Goal: Task Accomplishment & Management: Use online tool/utility

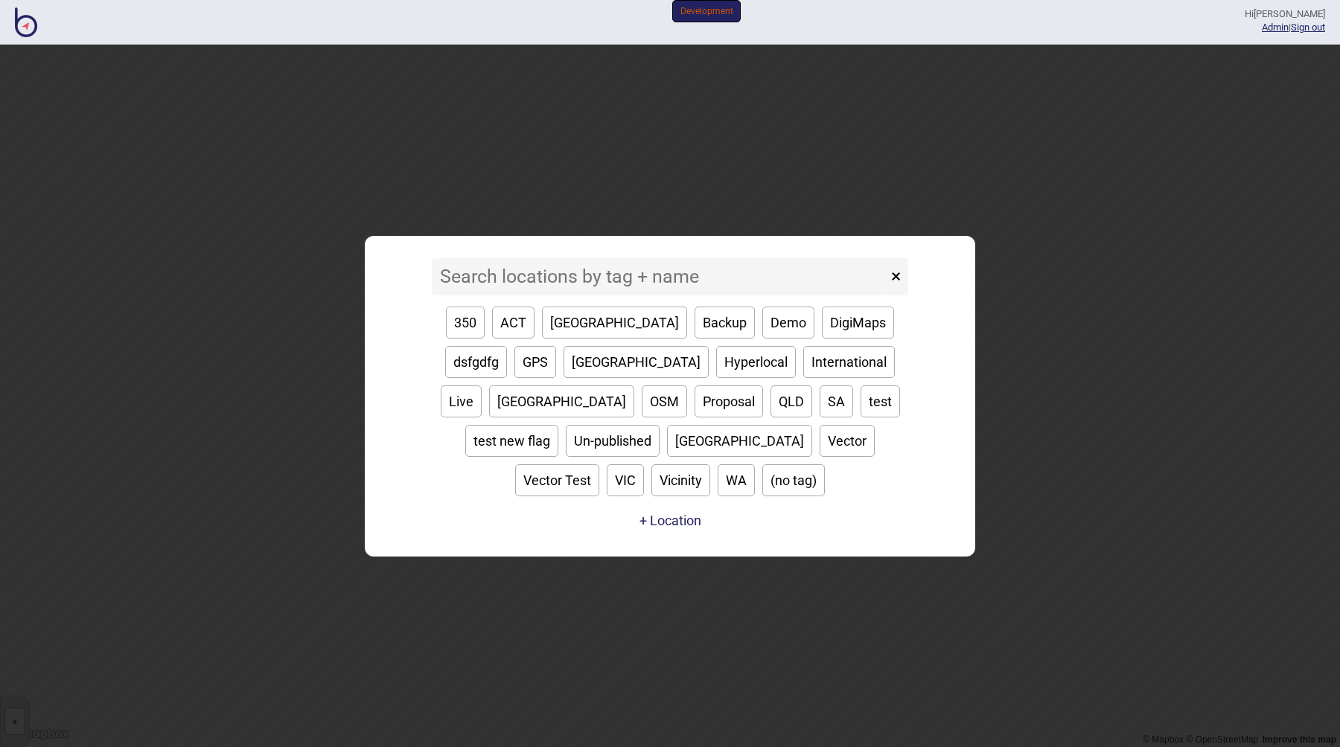
click at [694, 339] on button "Backup" at bounding box center [724, 323] width 60 height 32
type input "Backup"
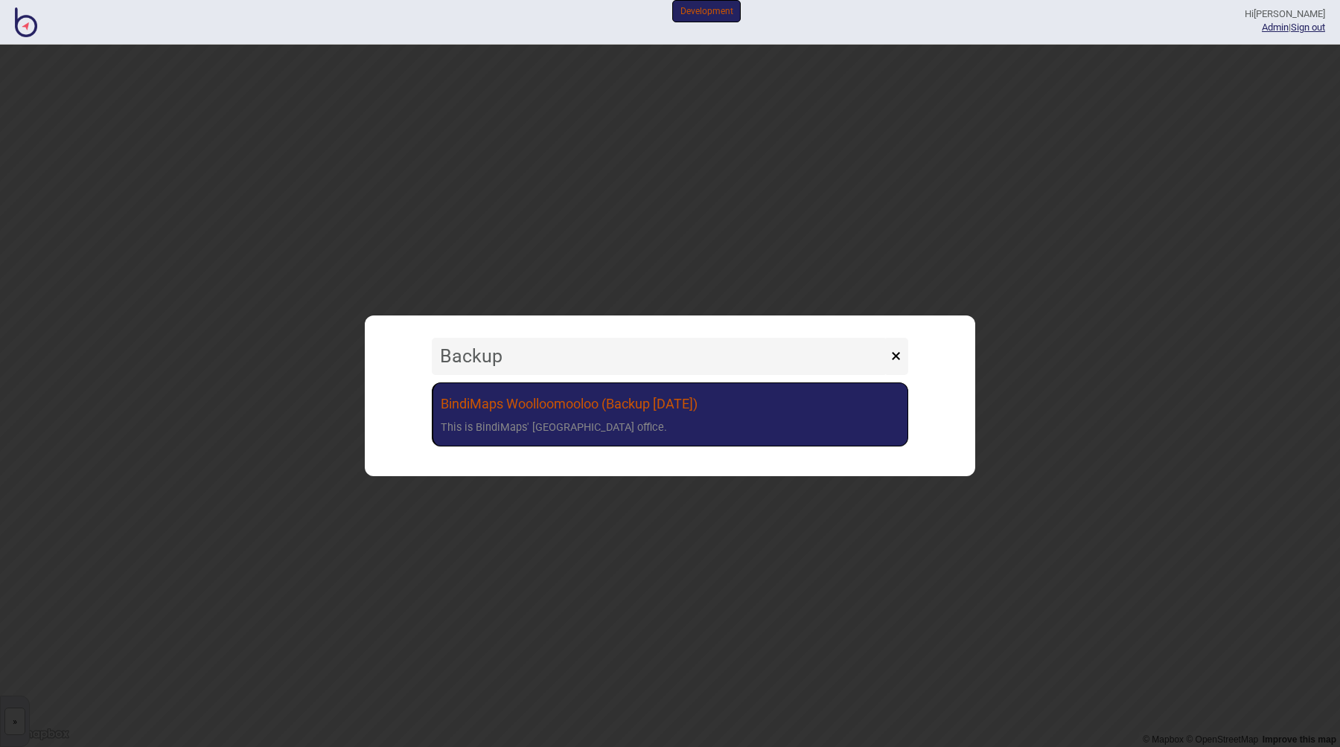
click at [526, 426] on div "This is BindiMaps' Sydney office." at bounding box center [554, 429] width 226 height 22
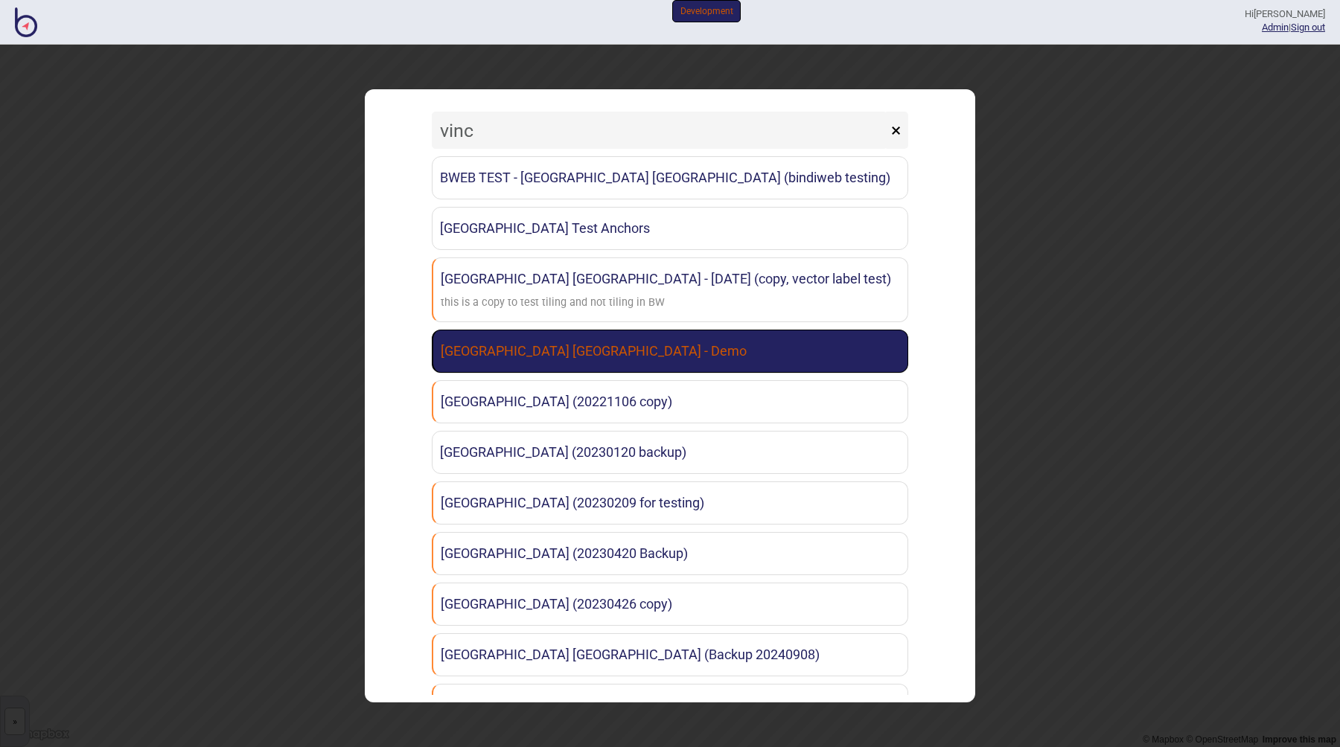
type input "vinc"
click at [551, 362] on link "St Vincent's Public Hospital Sydney - Demo" at bounding box center [670, 351] width 476 height 43
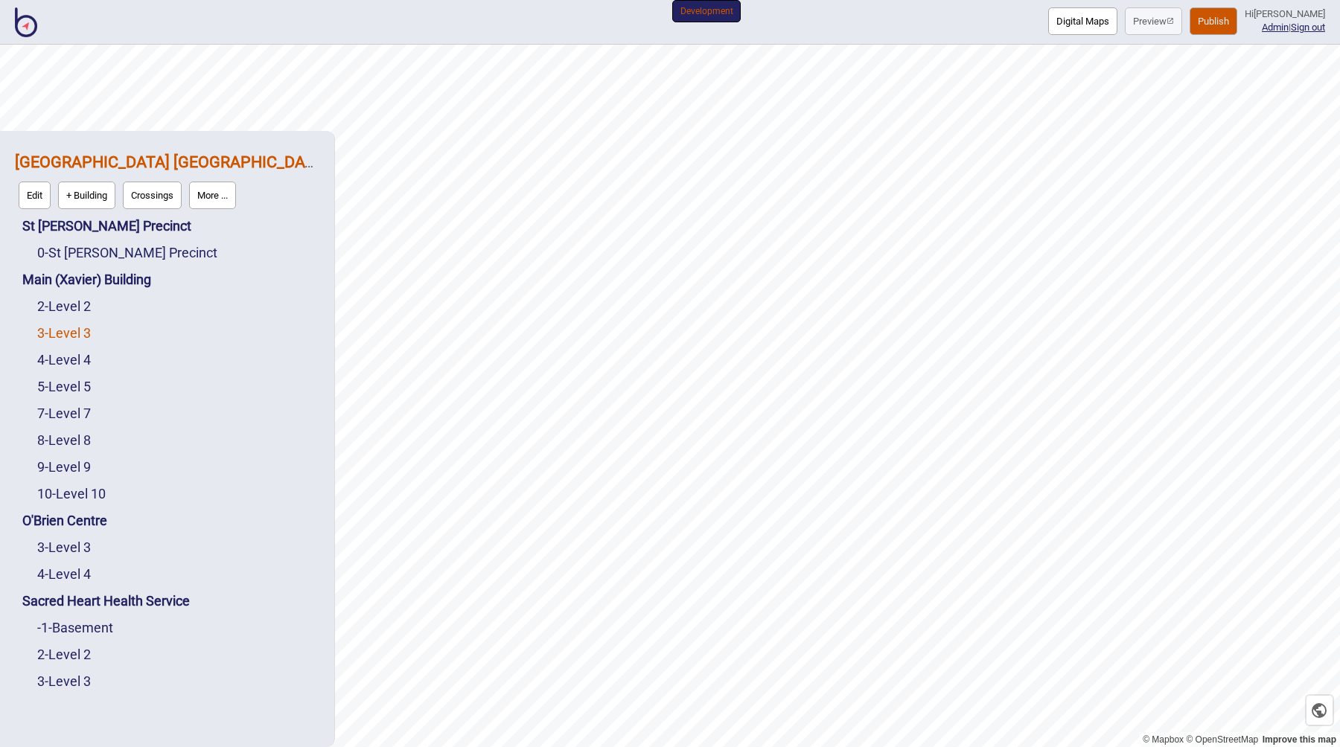
click at [79, 332] on link "3 - Level 3" at bounding box center [64, 333] width 54 height 16
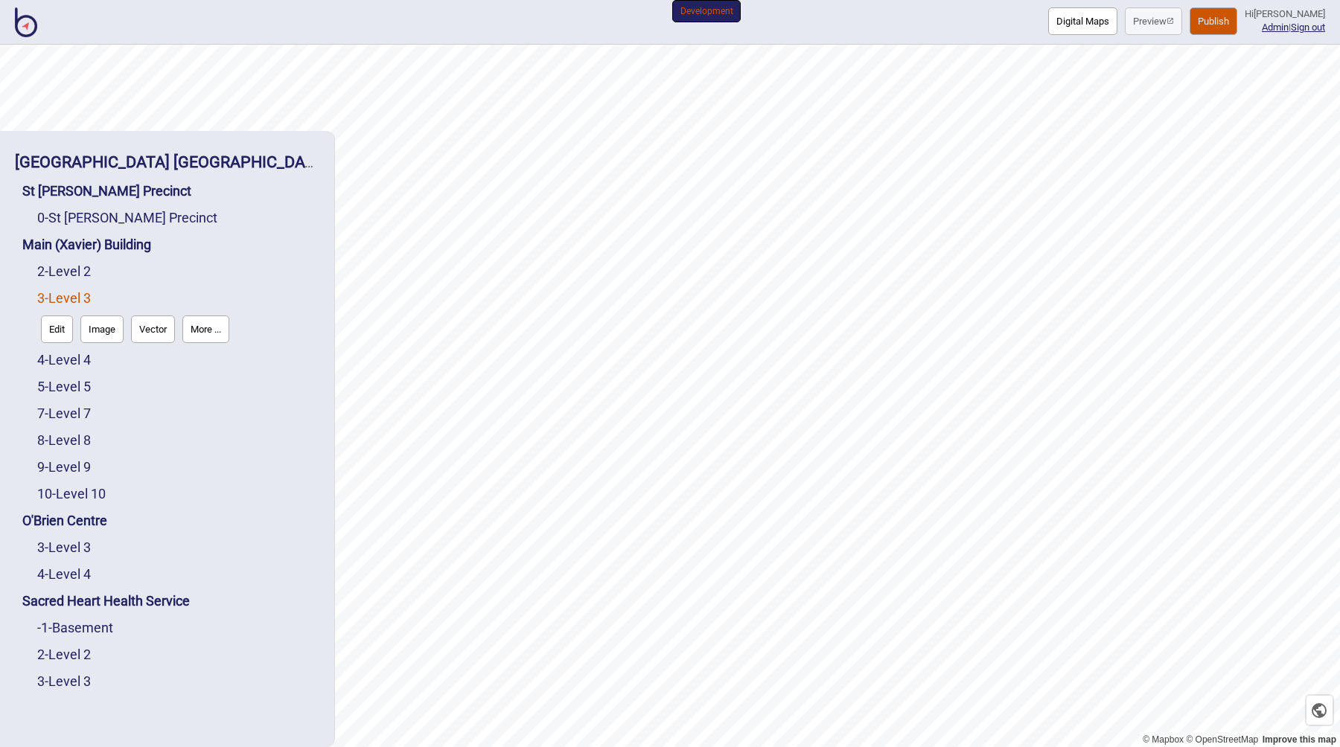
click at [62, 332] on button "Edit" at bounding box center [57, 330] width 32 height 28
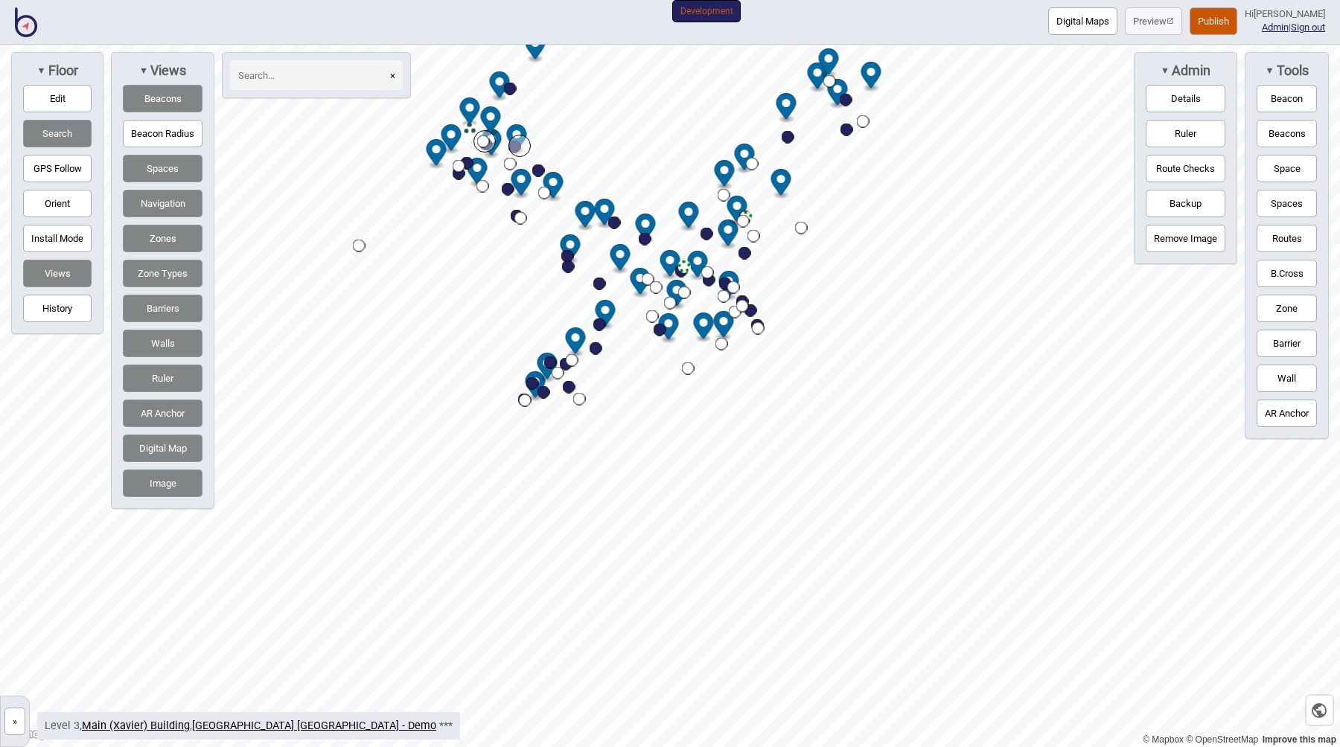
click at [270, 78] on input at bounding box center [308, 75] width 156 height 30
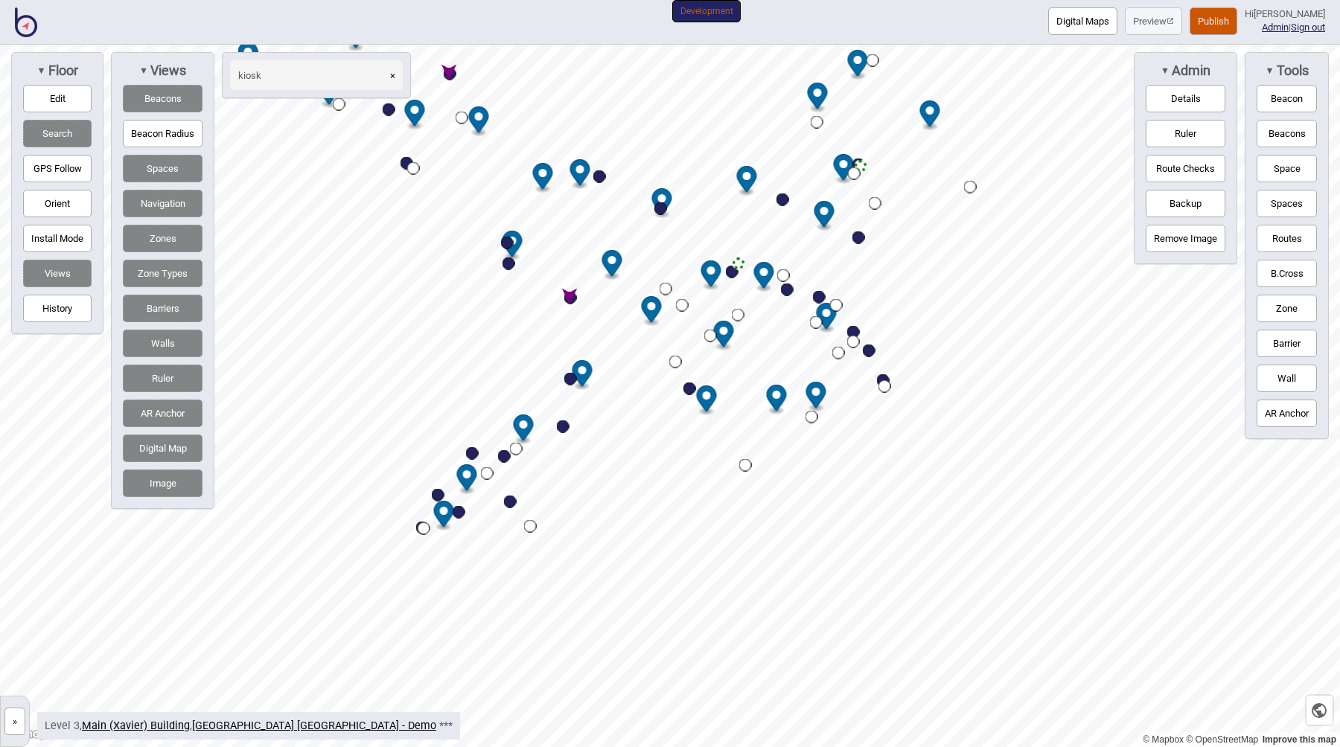
type input "kiosk"
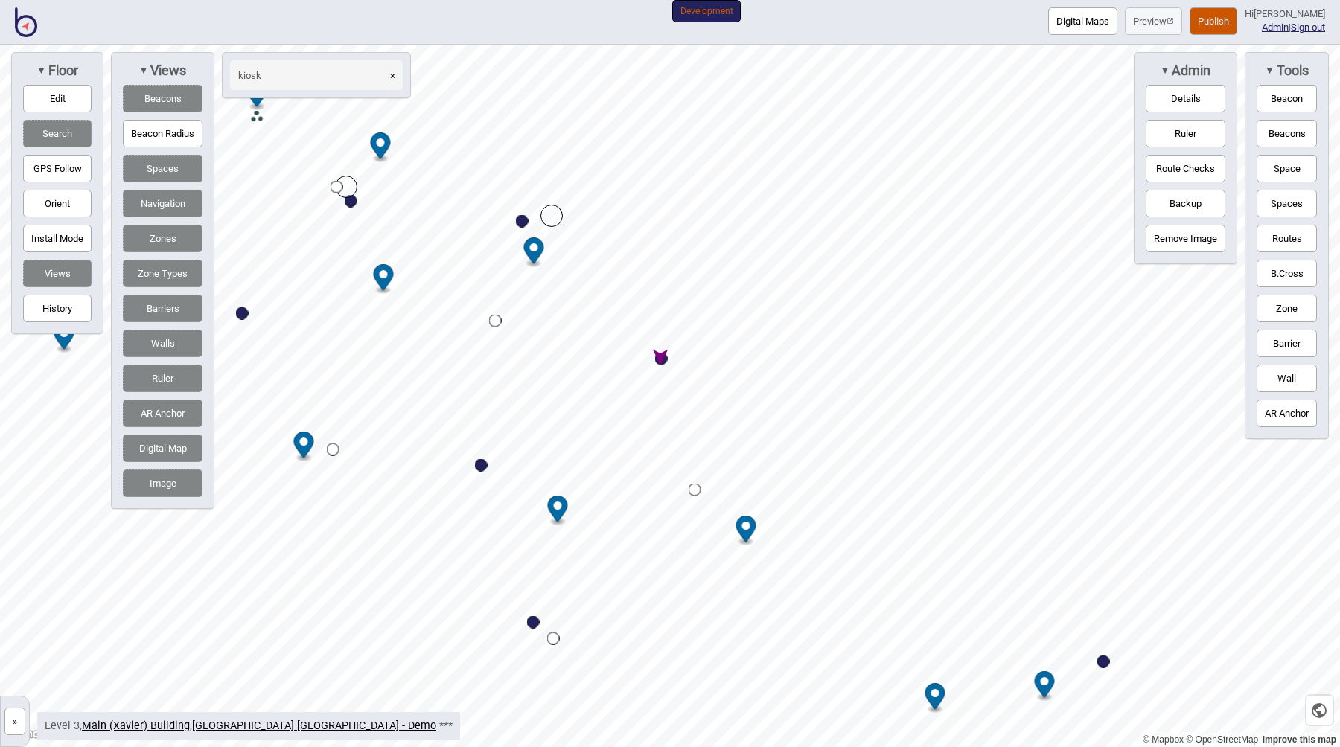
click at [661, 360] on div "Map marker" at bounding box center [661, 359] width 13 height 13
select select "Information and Assistance"
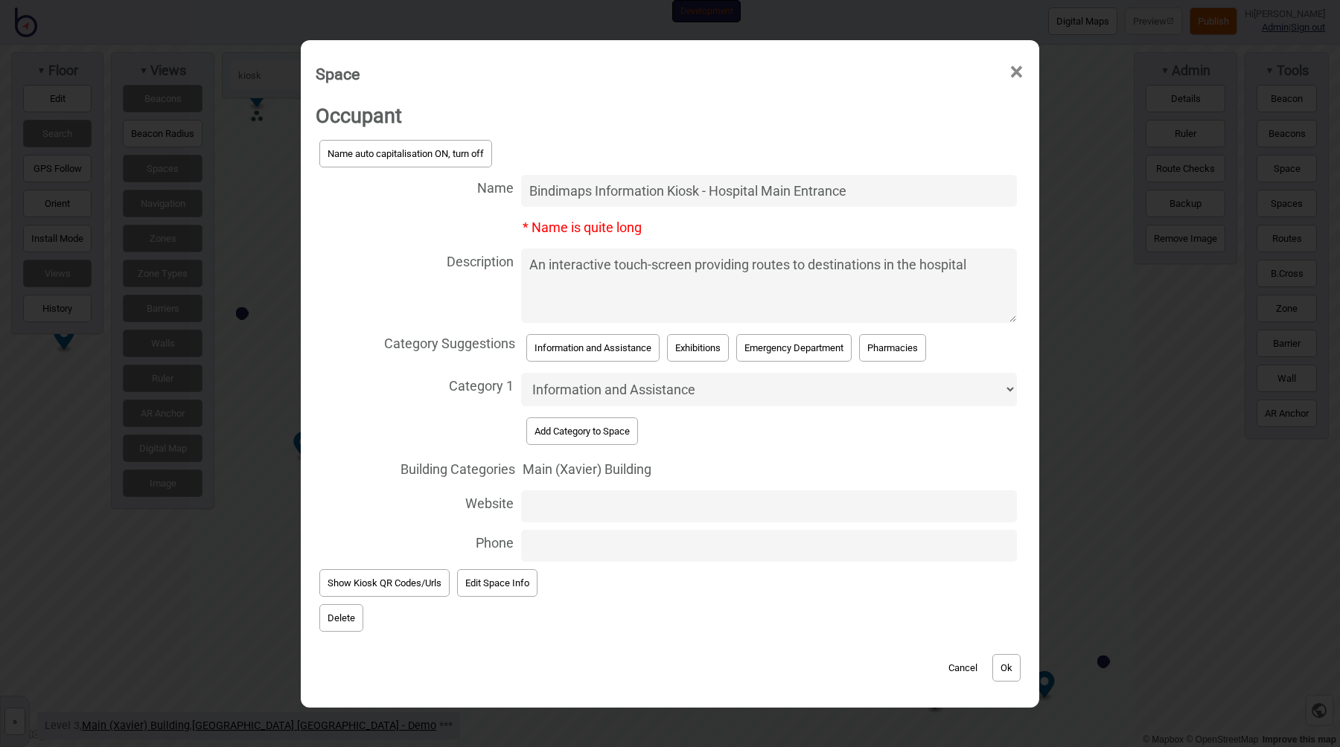
click at [495, 584] on button "Edit Space Info" at bounding box center [497, 583] width 80 height 28
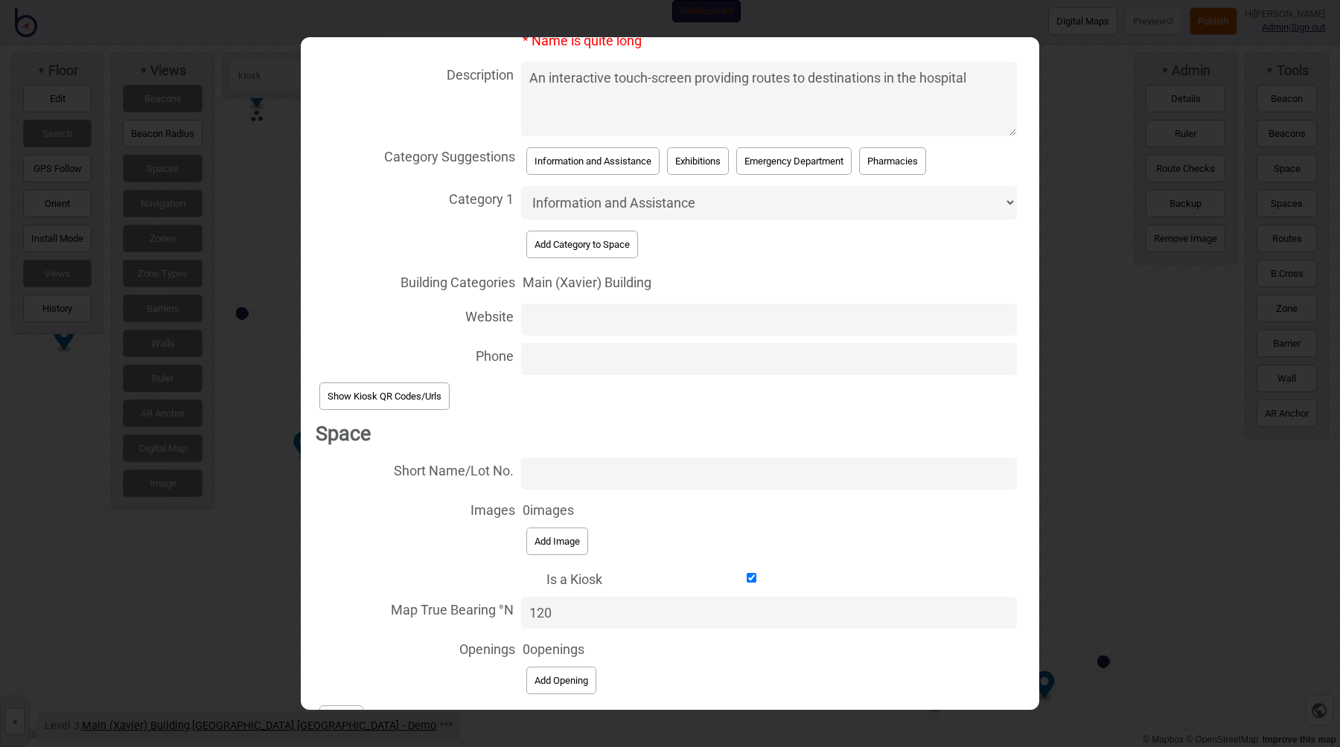
scroll to position [283, 0]
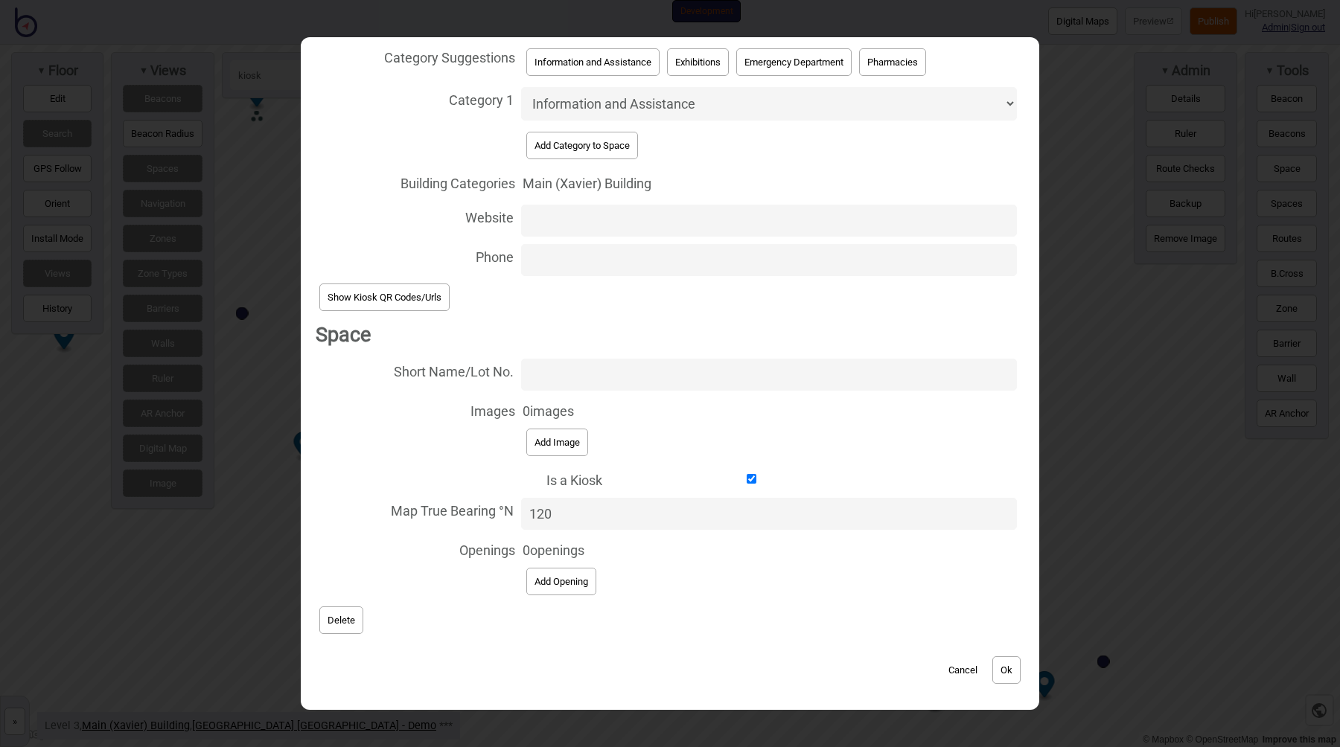
click at [968, 671] on button "Cancel" at bounding box center [963, 670] width 44 height 28
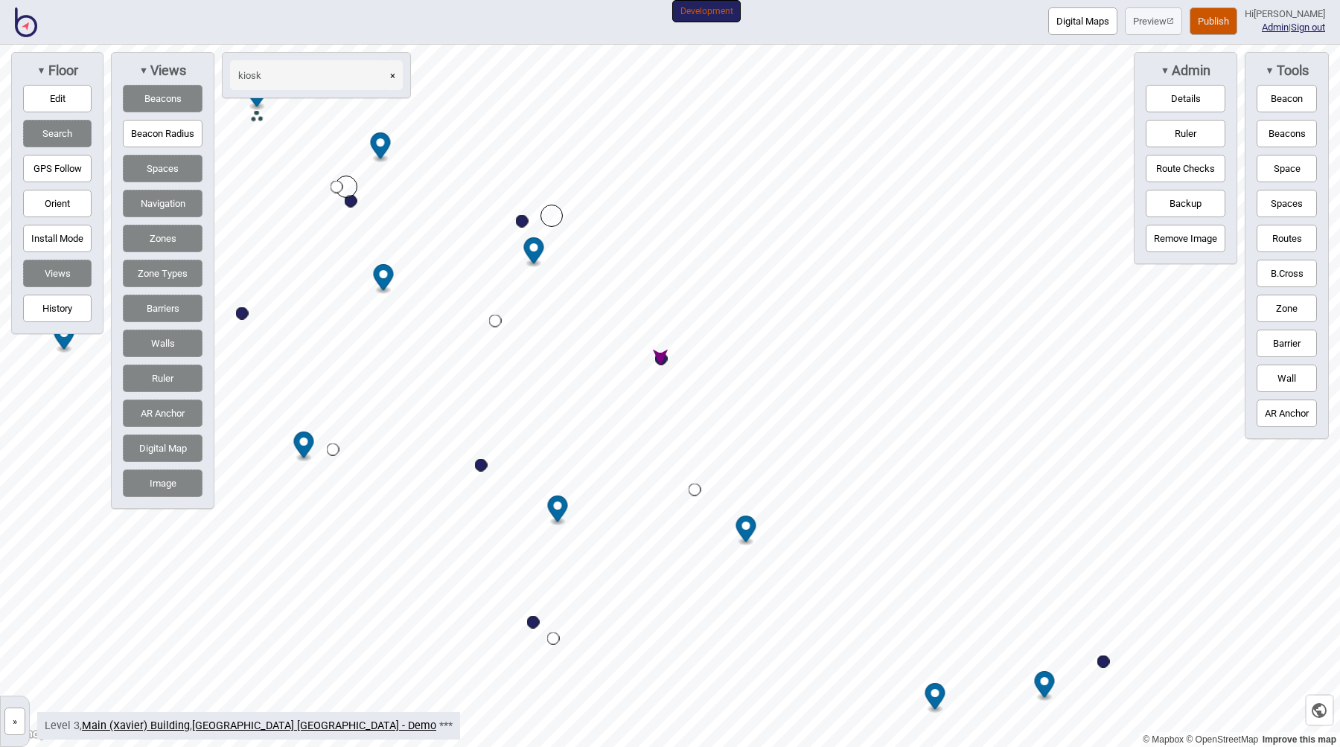
click at [1227, 22] on button "Publish" at bounding box center [1213, 21] width 48 height 28
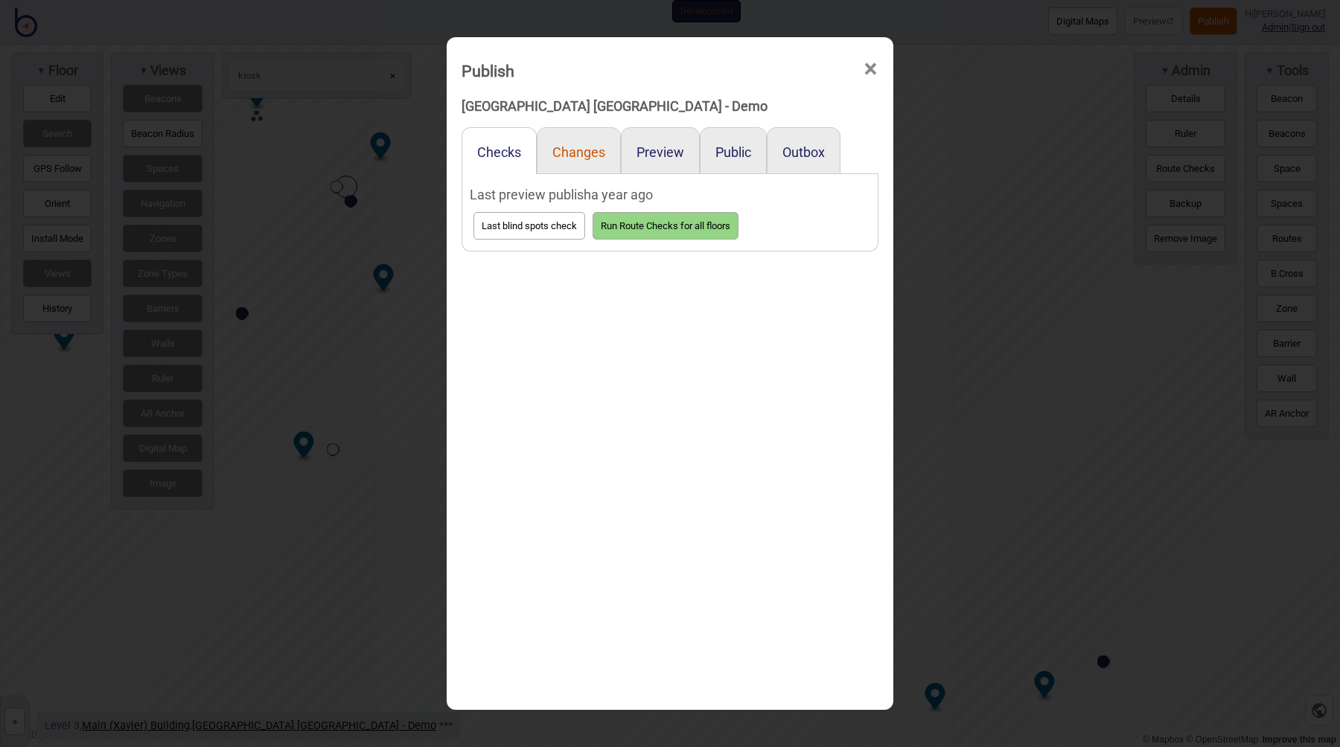
click at [592, 150] on button "Changes" at bounding box center [578, 152] width 53 height 16
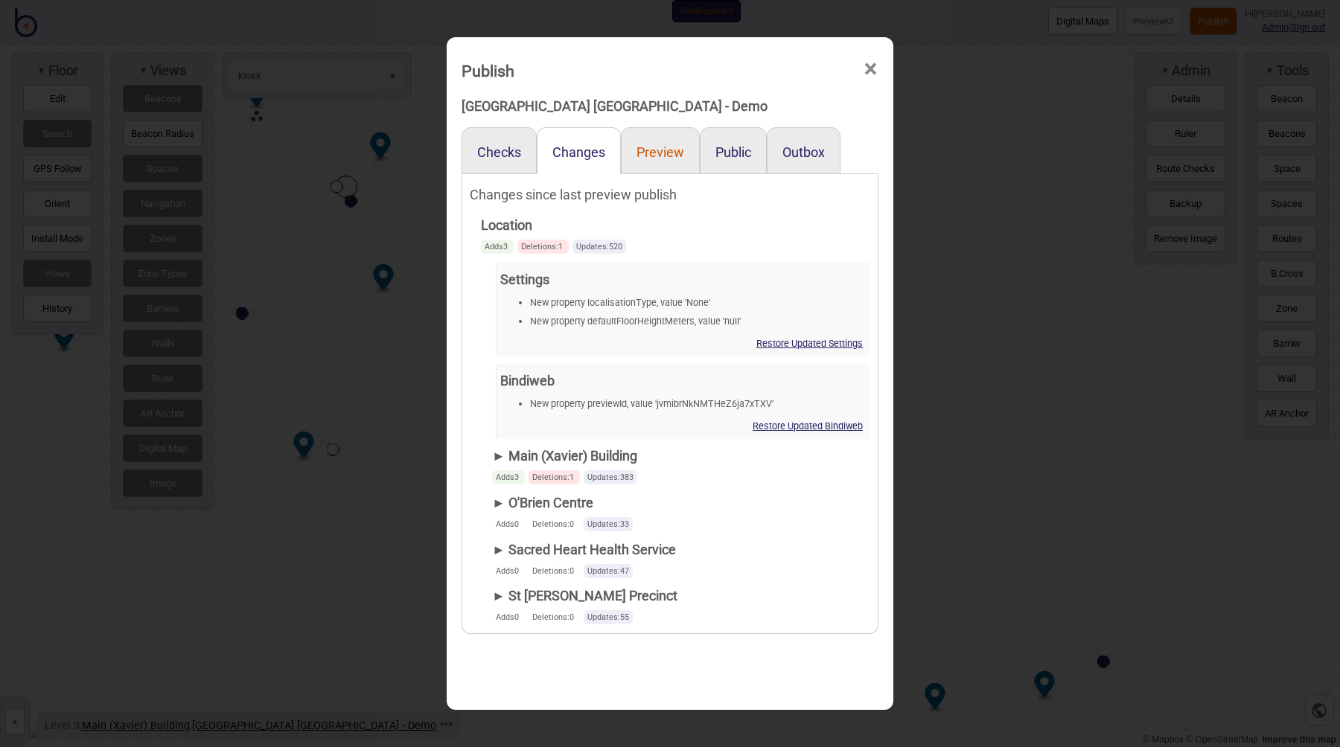
click at [659, 150] on button "Preview" at bounding box center [660, 152] width 48 height 16
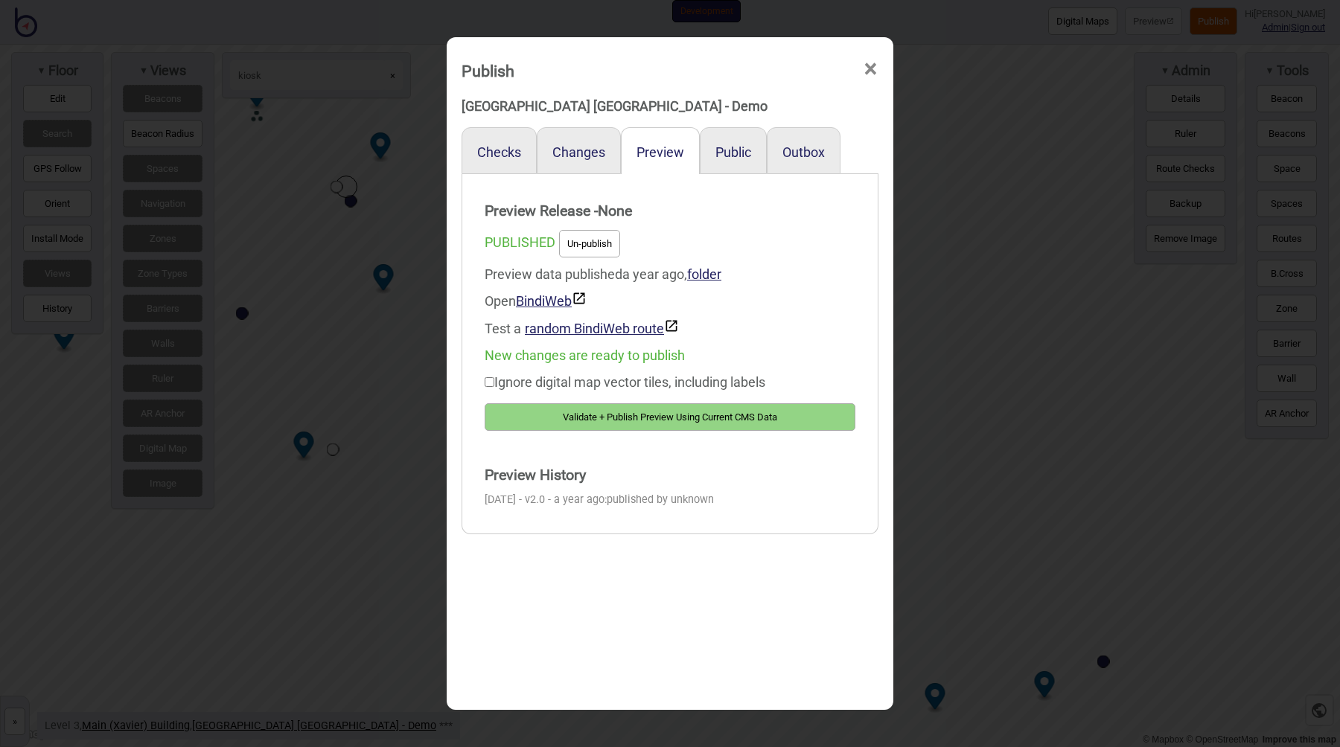
click at [649, 420] on button "Validate + Publish Preview Using Current CMS Data" at bounding box center [670, 417] width 371 height 28
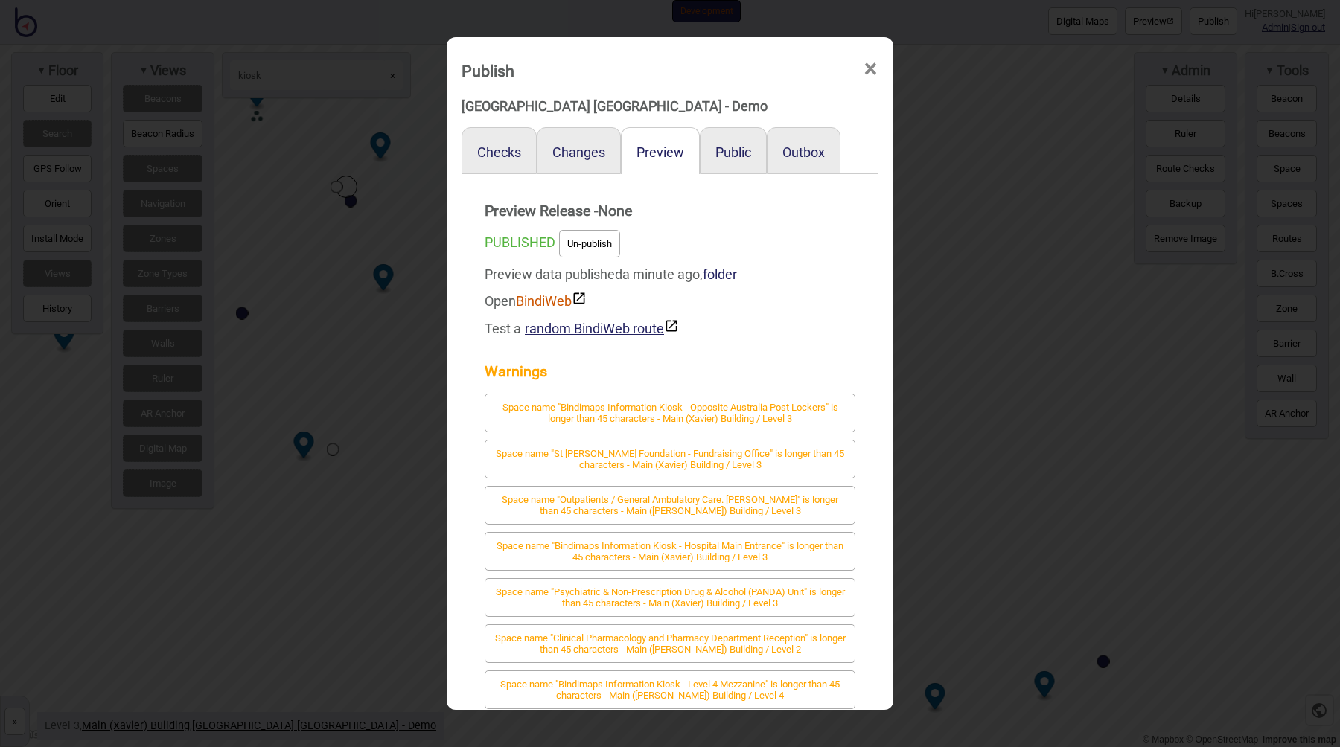
click at [525, 307] on link "BindiWeb" at bounding box center [551, 301] width 71 height 16
click at [344, 368] on div "Publish × St Vincent's Public Hospital Sydney - Demo Checks Changes Preview Pub…" at bounding box center [670, 373] width 1340 height 747
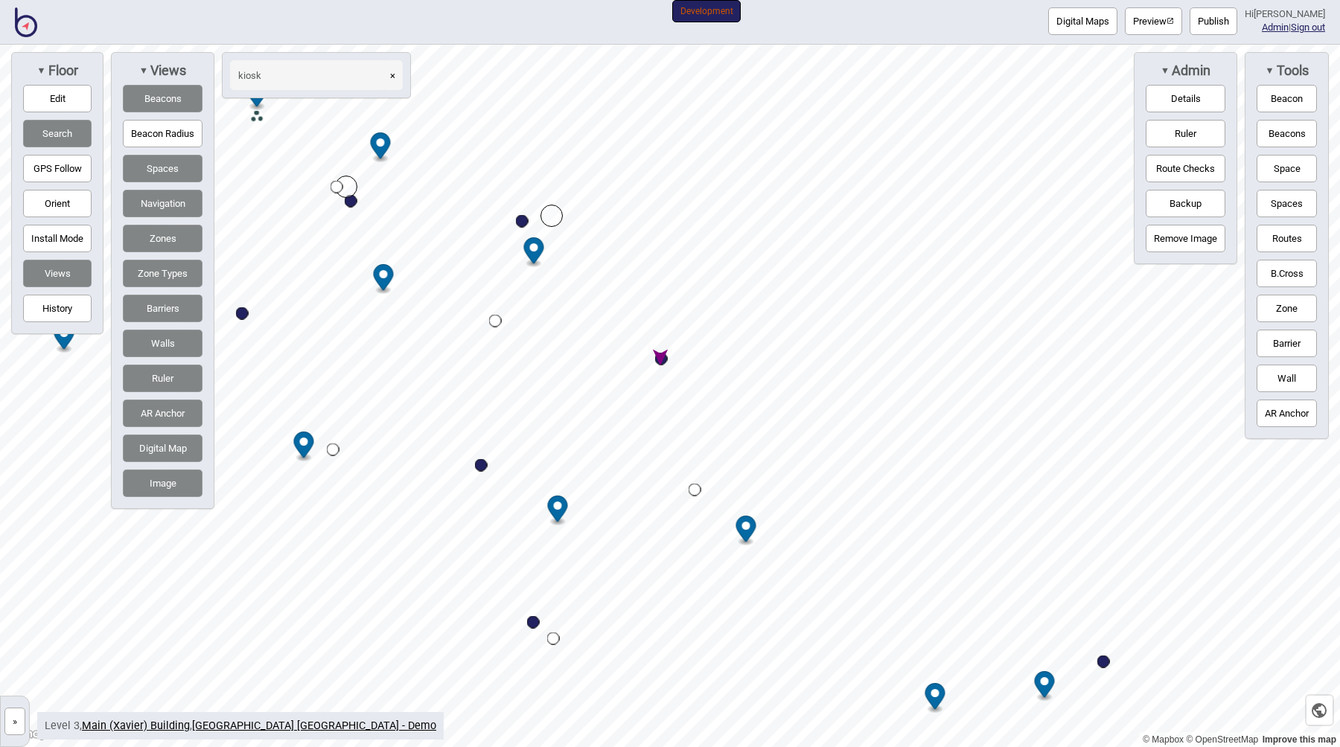
click at [22, 24] on img at bounding box center [26, 22] width 22 height 30
click at [28, 19] on img at bounding box center [26, 22] width 22 height 30
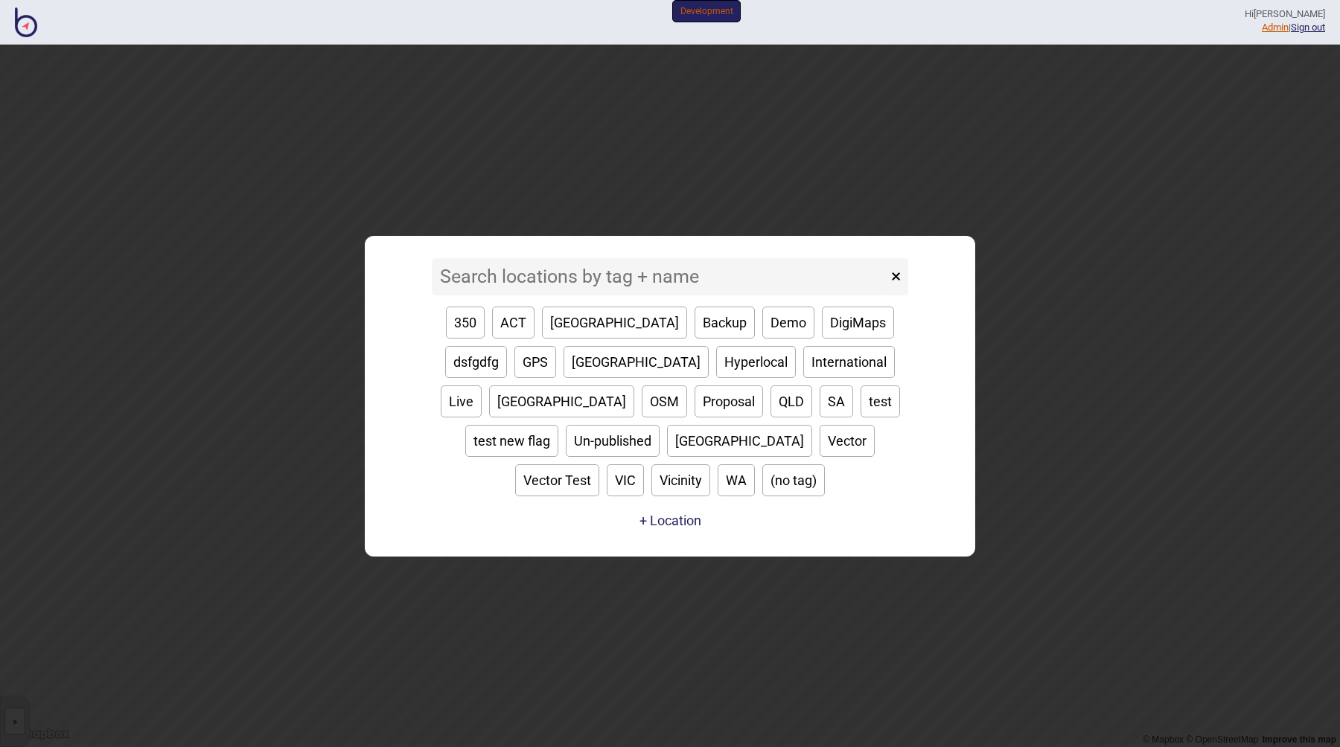
click at [1262, 28] on link "Admin" at bounding box center [1275, 27] width 27 height 11
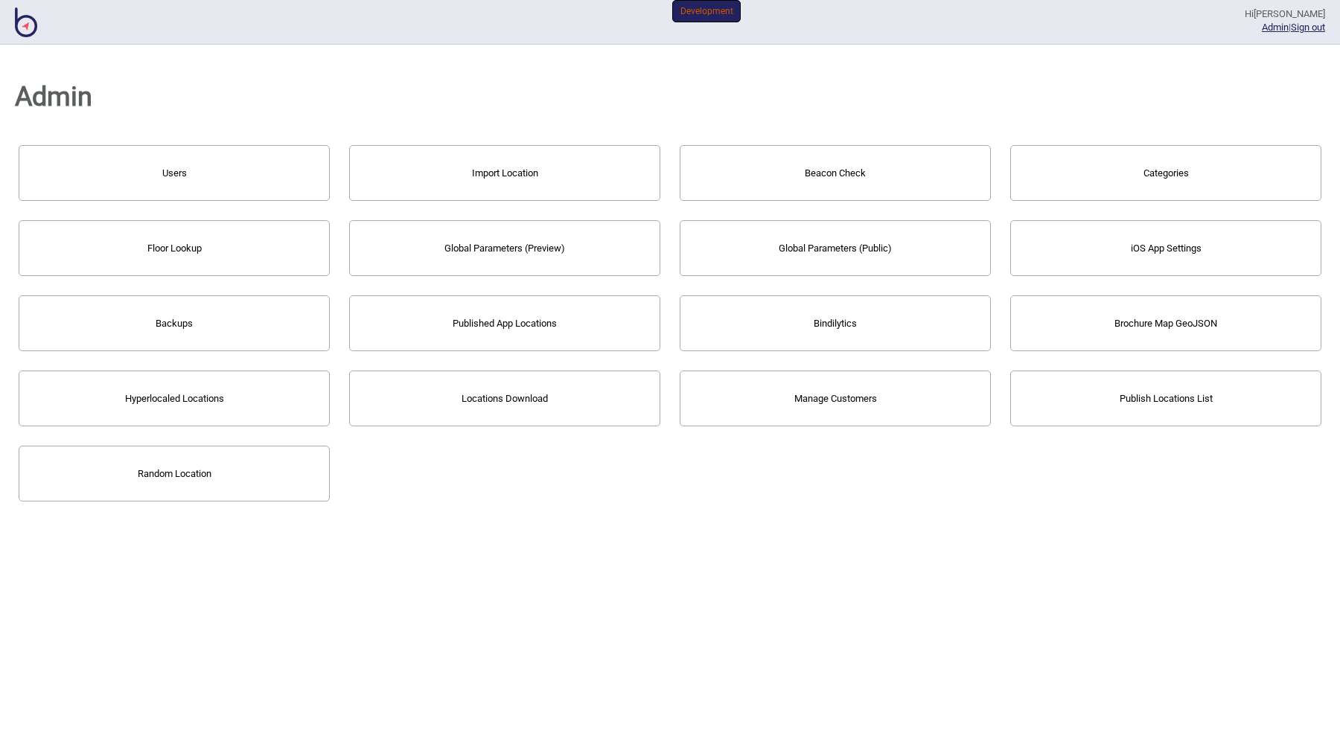
click at [517, 183] on button "Import Location" at bounding box center [504, 173] width 311 height 56
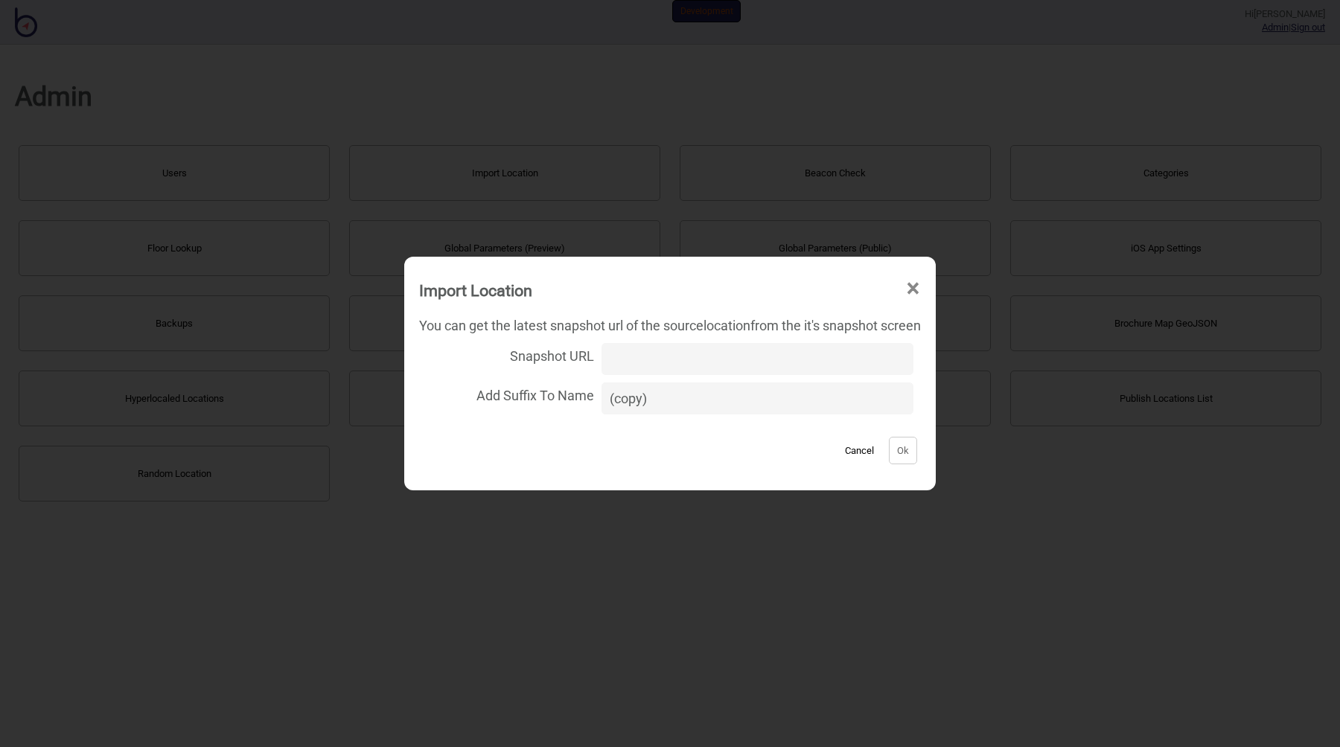
click at [645, 354] on input "Snapshot URL" at bounding box center [757, 359] width 312 height 32
paste input "https://bindiweb-test.web.app/kiosk/d/jvmibrNkNMTHeZ6ja7xTXV?s=tJMAU1AWvEsx4d17…"
type input "https://bindiweb-test.web.app/kiosk/d/jvmibrNkNMTHeZ6ja7xTXV?s=tJMAU1AWvEsx4d17…"
click at [662, 394] on input "(copy)" at bounding box center [757, 399] width 312 height 32
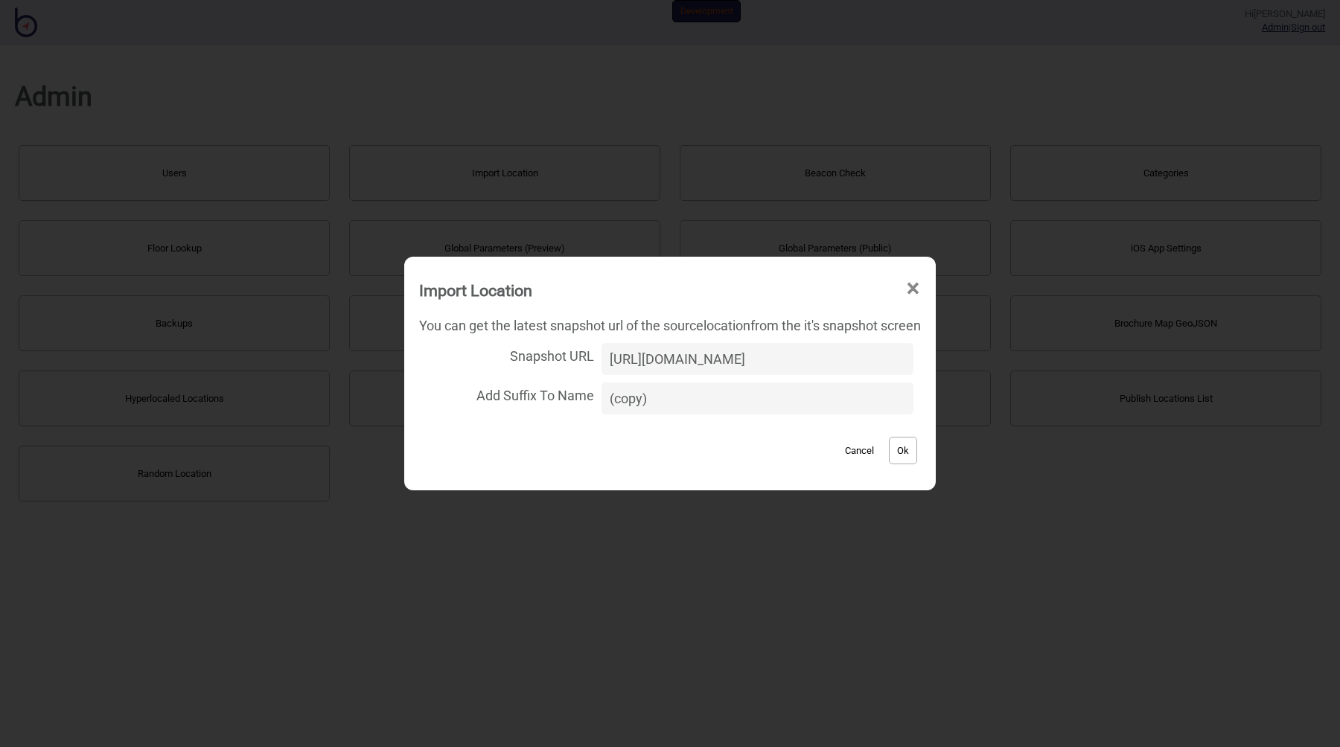
scroll to position [0, 0]
type input "(copy backup sept 2025)"
click at [913, 450] on button "Ok" at bounding box center [903, 451] width 28 height 28
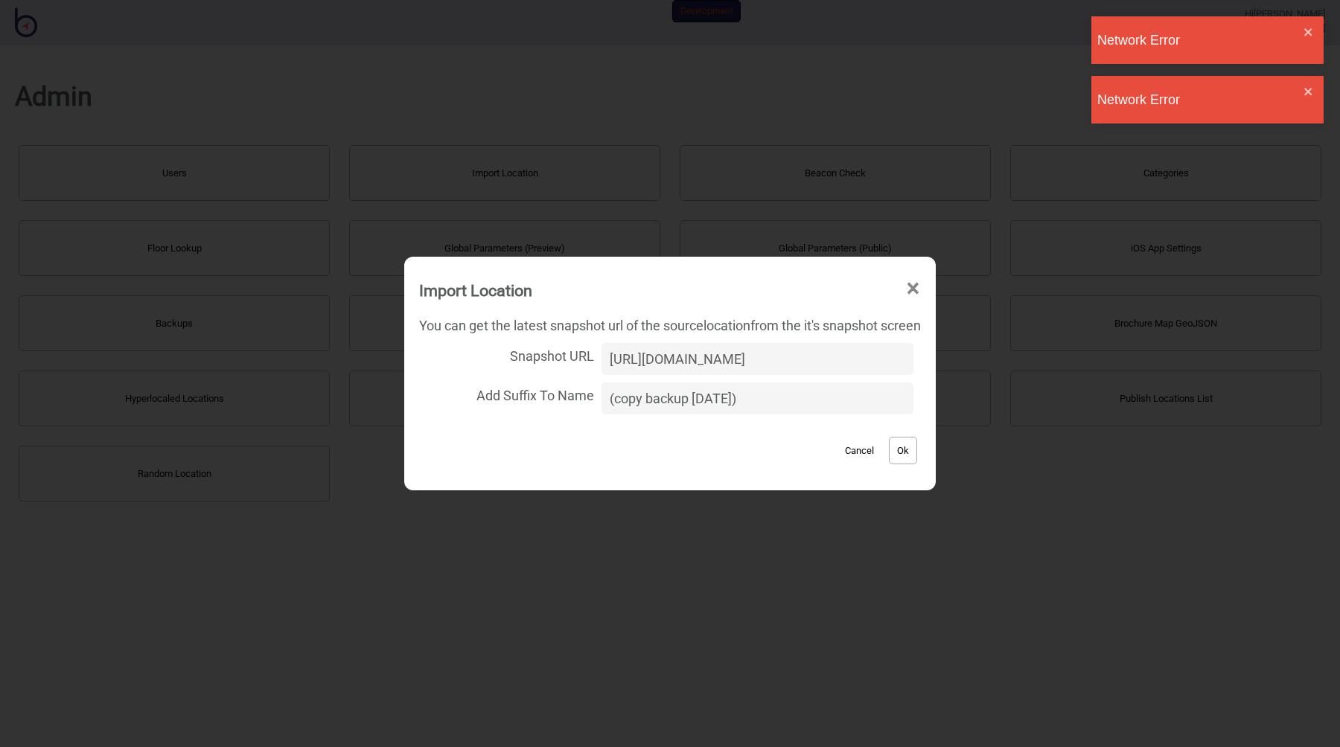
click at [697, 355] on input "https://bindiweb-test.web.app/kiosk/d/jvmibrNkNMTHeZ6ja7xTXV?s=tJMAU1AWvEsx4d17…" at bounding box center [757, 359] width 312 height 32
drag, startPoint x: 774, startPoint y: 361, endPoint x: 947, endPoint y: 356, distance: 172.8
click at [947, 356] on div "Import Location × You can get the latest snapshot url of the source location fr…" at bounding box center [670, 373] width 1340 height 747
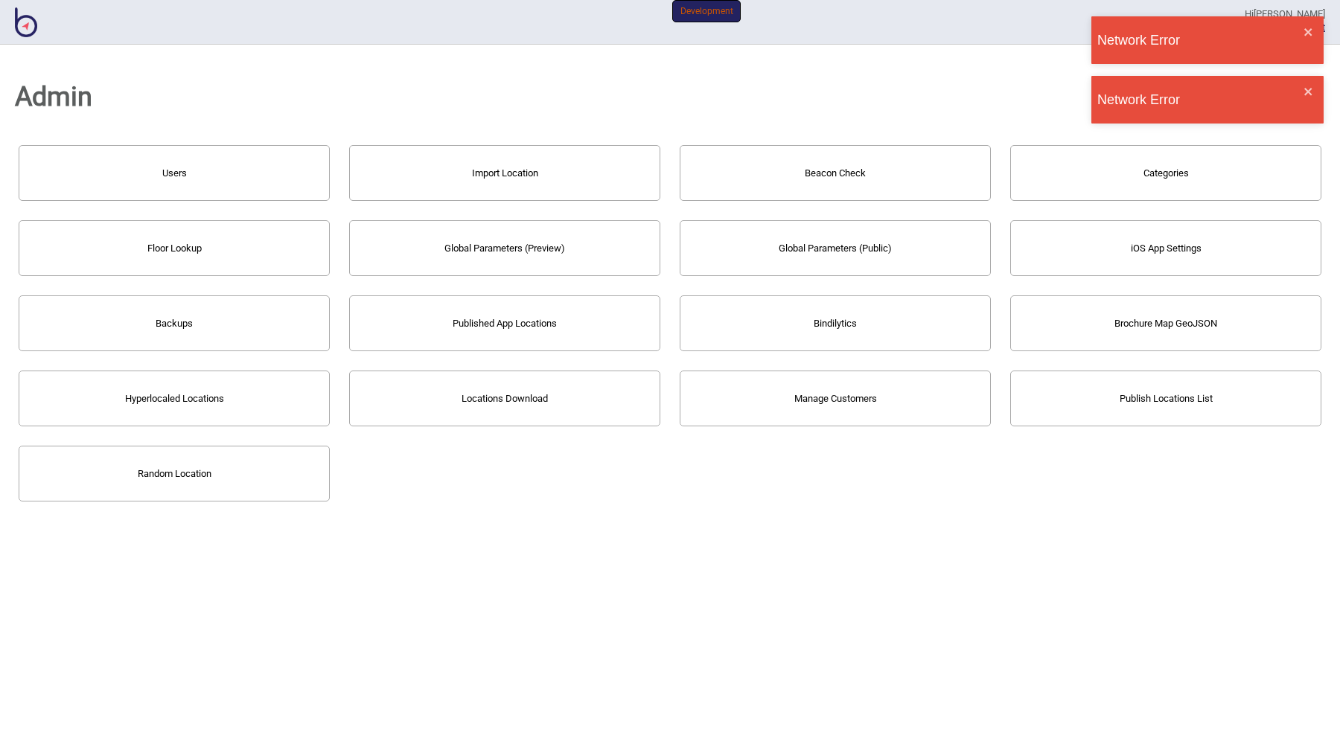
click at [624, 100] on h1 "Admin" at bounding box center [670, 97] width 1310 height 54
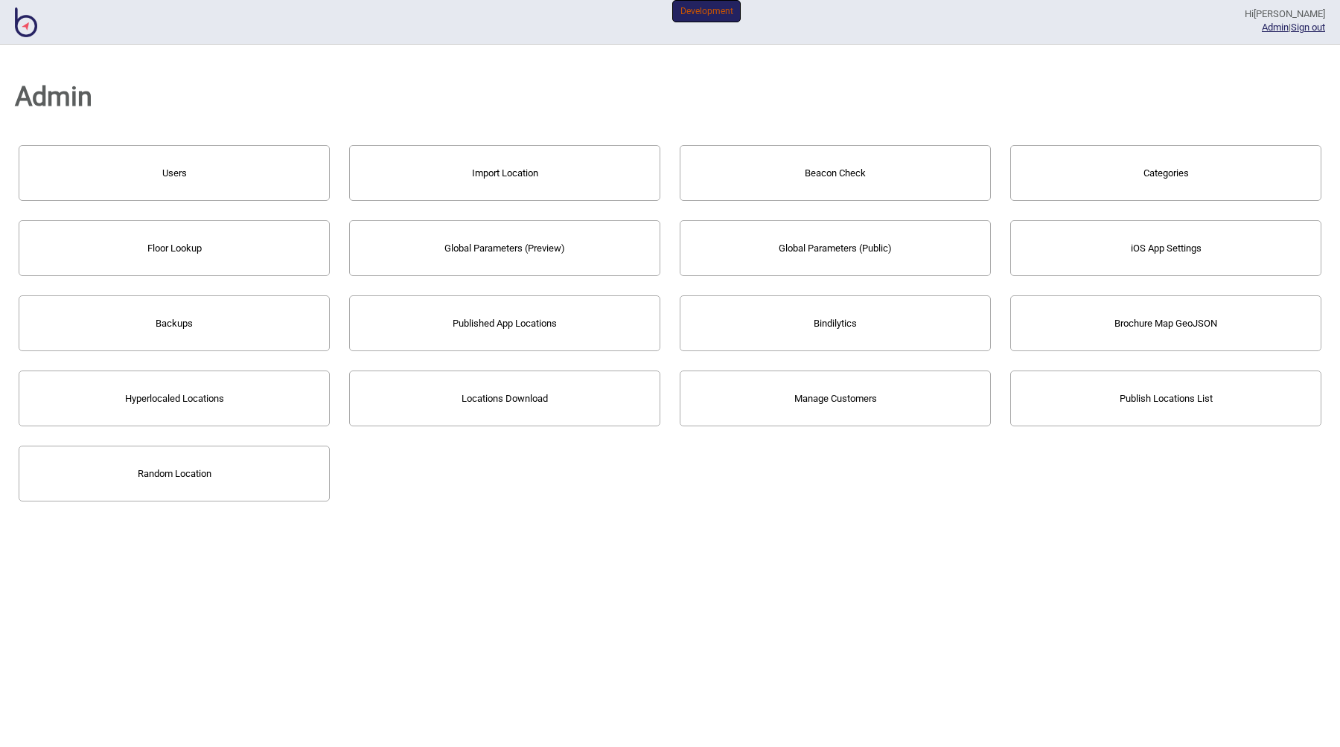
click at [502, 170] on button "Import Location" at bounding box center [504, 173] width 311 height 56
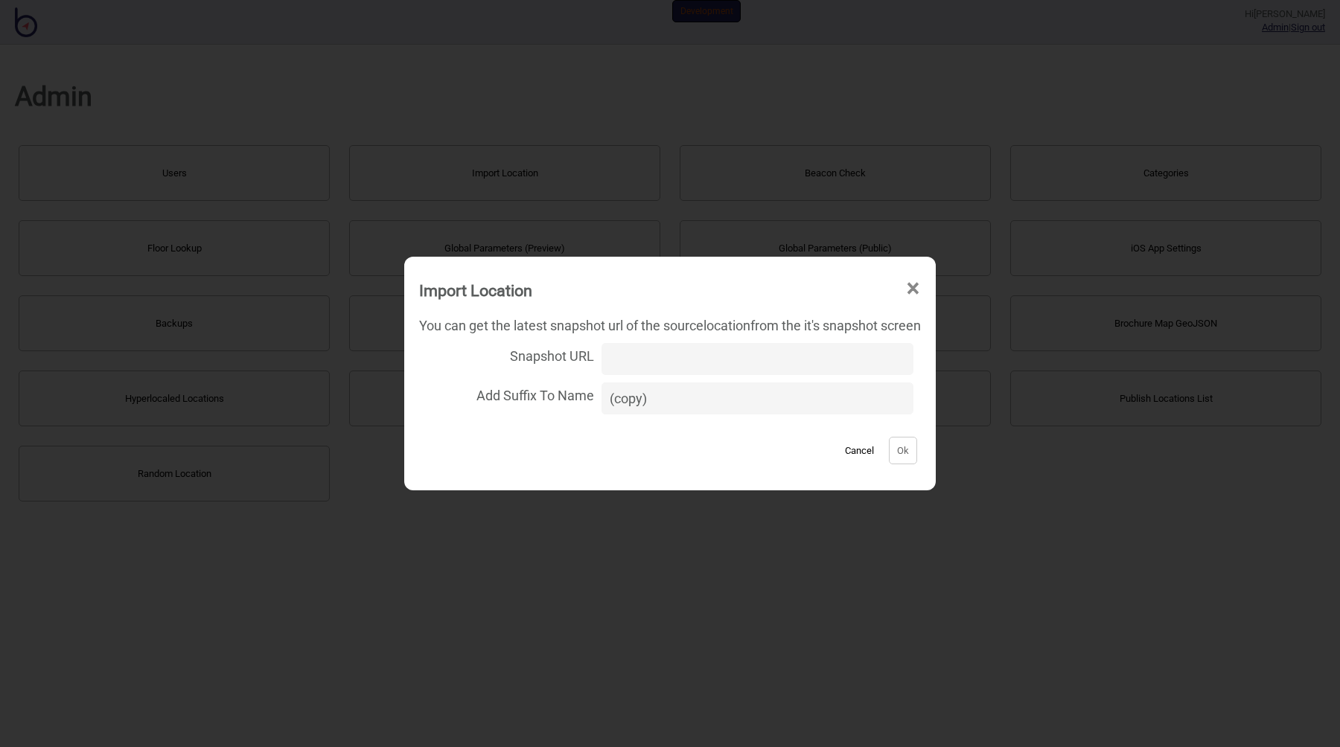
click at [657, 357] on input "Snapshot URL" at bounding box center [757, 359] width 312 height 32
paste input "https://bindiweb-test.web.app/kiosk/d/jvmibrNkNMTHeZ6ja7xTXV?s=tJMAU1AWvEsx4d17…"
drag, startPoint x: 659, startPoint y: 362, endPoint x: 536, endPoint y: 360, distance: 123.6
click at [536, 360] on label "Snapshot URL https://bindiweb-test.web.app/kiosk/d/jvmibrNkNMTHeZ6ja7xTXV?s=tJM…" at bounding box center [670, 358] width 502 height 39
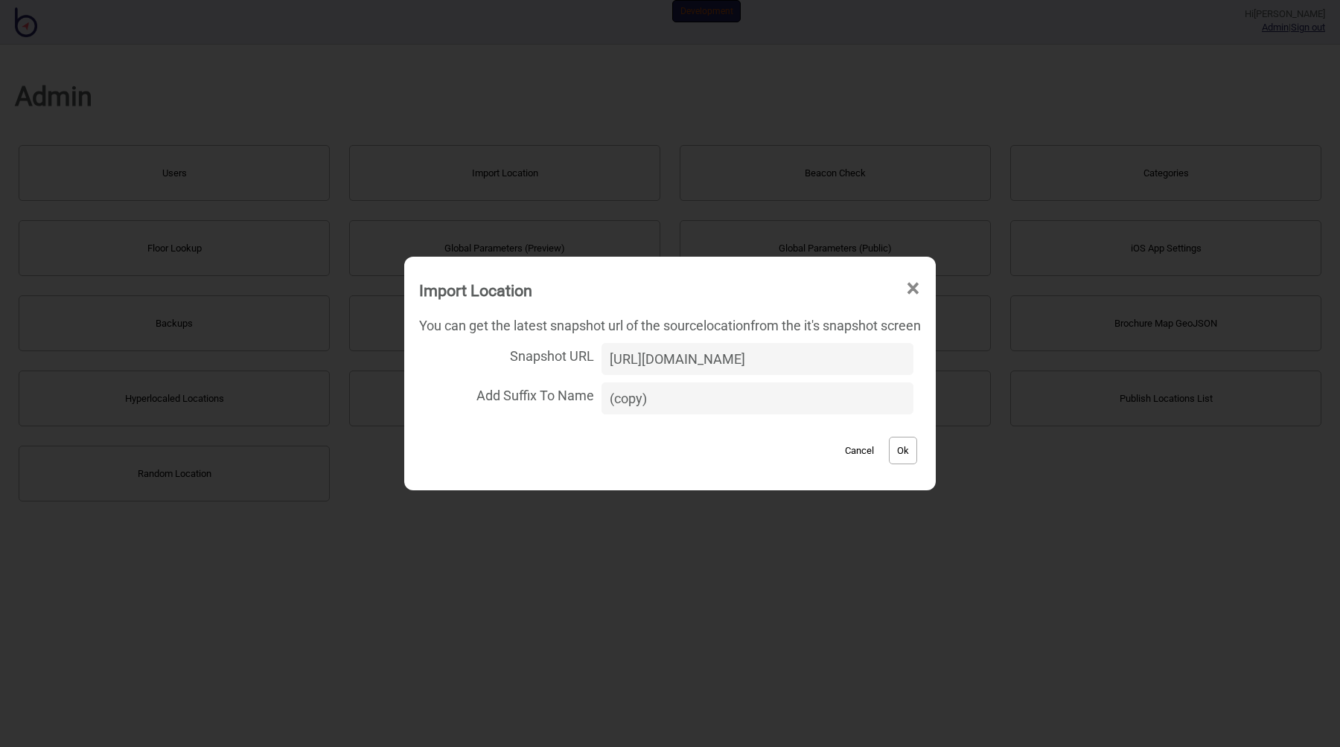
click at [689, 362] on input "https://bindiweb-test.web.app/kiosk/d/jvmibrNkNMTHeZ6ja7xTXV?s=tJMAU1AWvEsx4d17…" at bounding box center [757, 359] width 312 height 32
click at [629, 353] on input "https://bindiweb-test.web.app/kiosk/d/jvmibrNkNMTHeZ6ja7xTXV?s=tJMAU1AWvEsx4d17…" at bounding box center [757, 359] width 312 height 32
paste input "firebasestorage.googleapis.com/v0/b/the-cms-bindimaps-v1.appspot.com/o/snapshot…"
type input "https://firebasestorage.googleapis.com/v0/b/the-cms-bindimaps-v1.appspot.com/o/…"
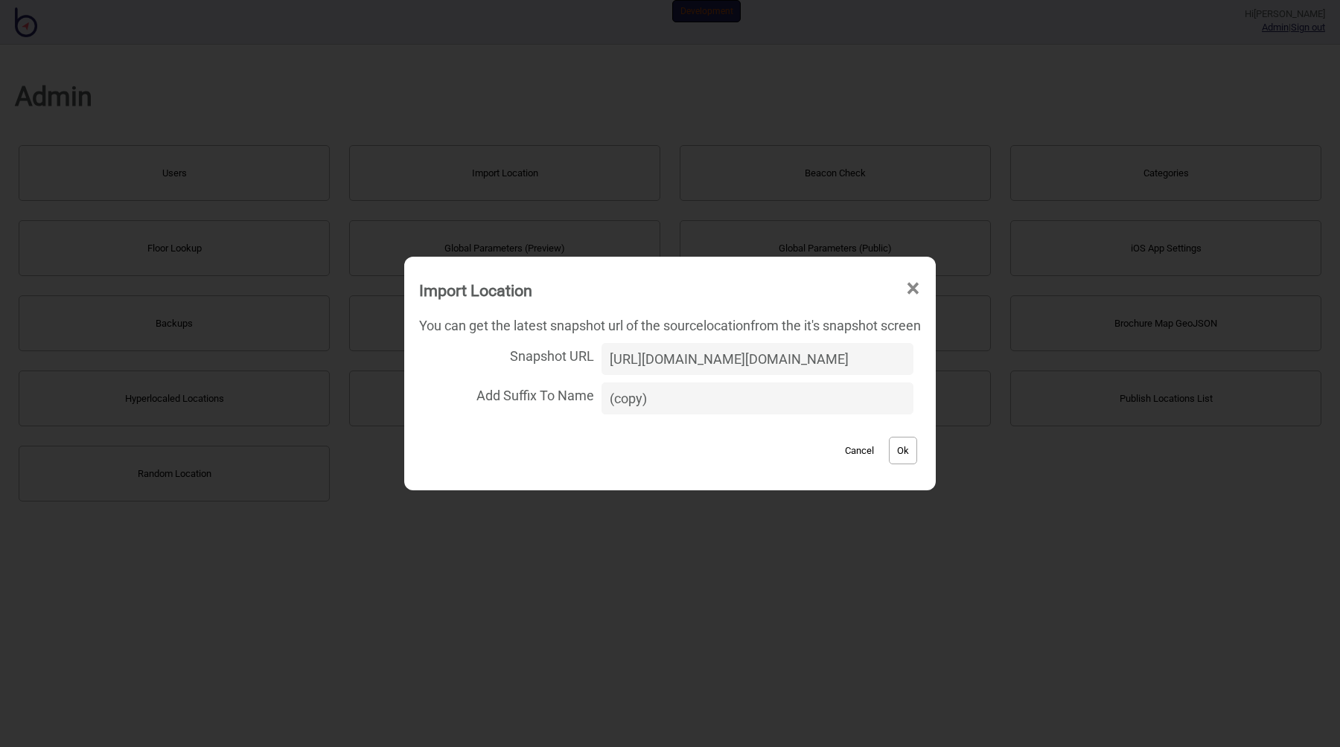
click at [677, 401] on input "(copy)" at bounding box center [757, 399] width 312 height 32
type input "(copy 2025 sept)"
click at [914, 455] on button "Ok" at bounding box center [903, 451] width 28 height 28
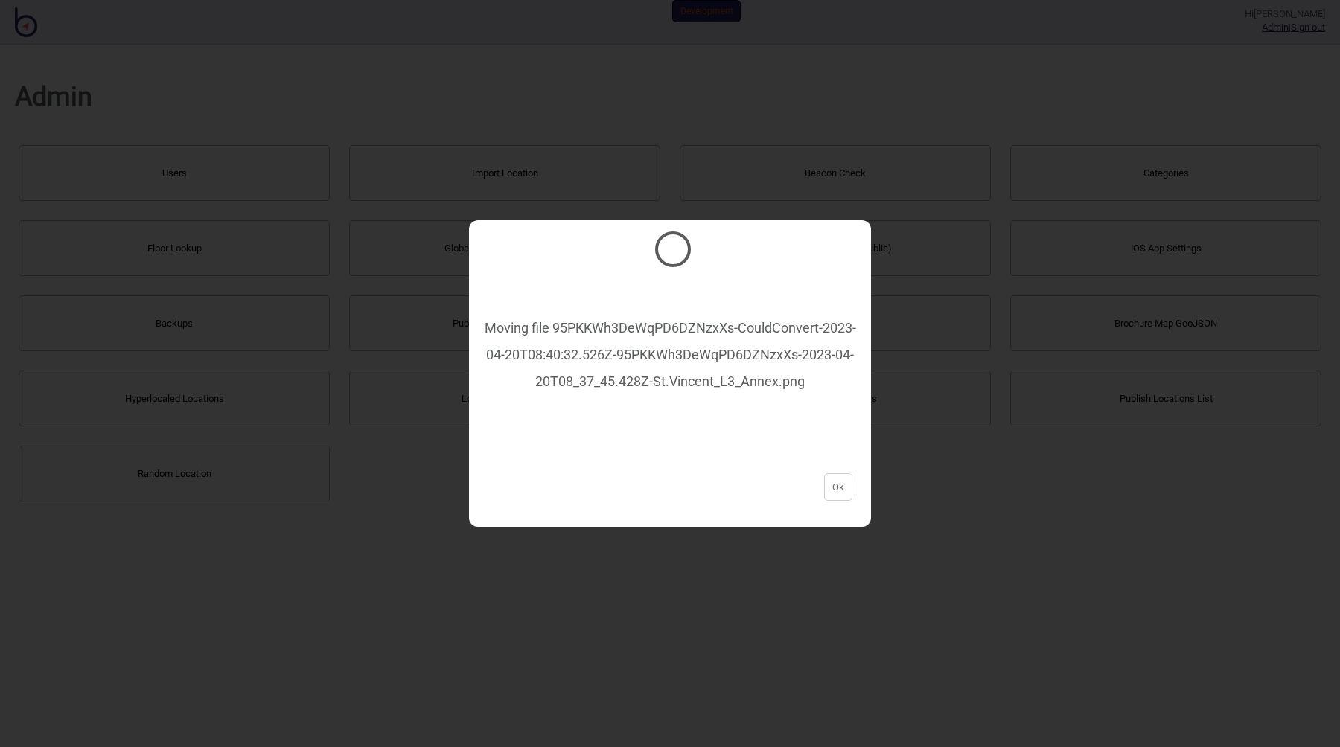
click at [639, 346] on div "Moving file 95PKKWh3DeWqPD6DZNzxXs-CouldConvert-2023-04-20T08:40:32.526Z-95PKKW…" at bounding box center [670, 328] width 372 height 134
click at [646, 381] on div "Moving file 2025-09-02T08:05:57.955Z-B2L3_unit.geojson.geojson" at bounding box center [670, 342] width 372 height 223
click at [608, 324] on div "Moving file jMomMthAbUCn17gNbHFaML-2022-11-19T00:53:52.202Z-SH L3 St Vincents 5…" at bounding box center [670, 314] width 372 height 107
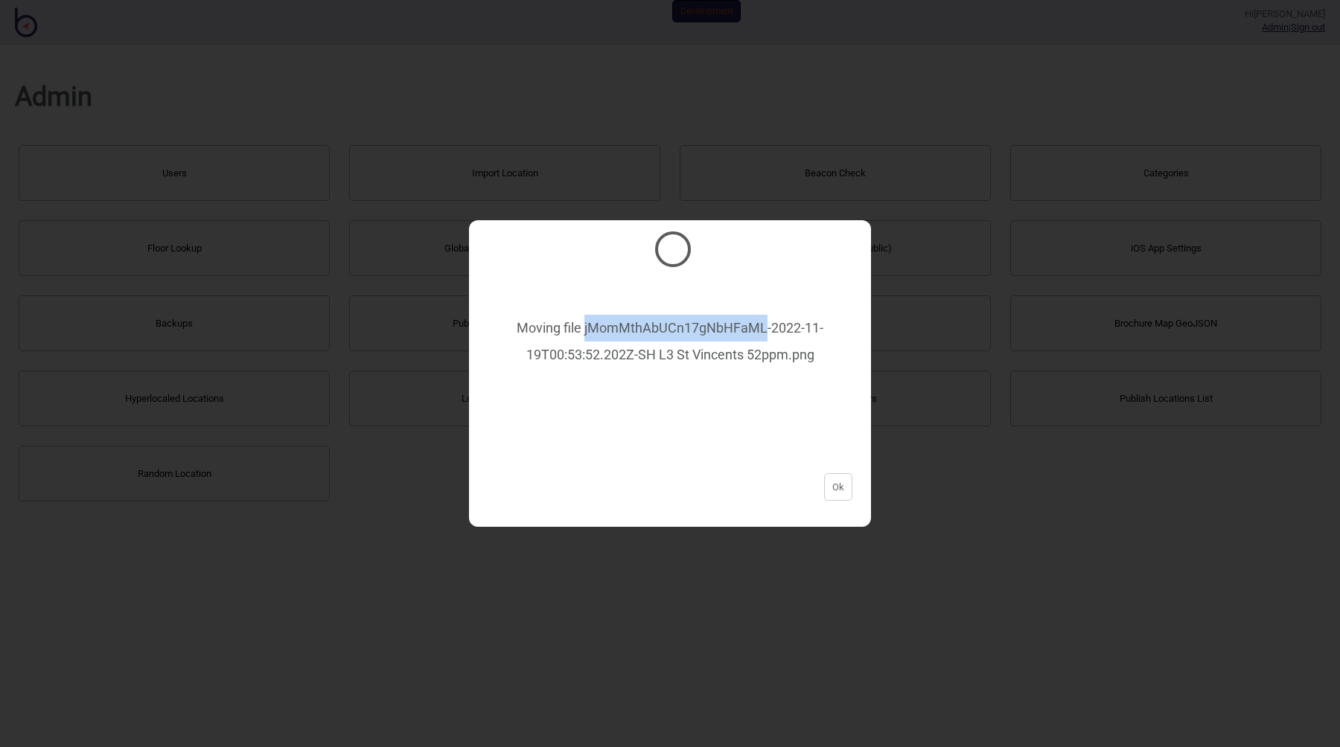
click at [608, 324] on div "Moving file jMomMthAbUCn17gNbHFaML-2022-11-19T00:53:52.202Z-SH L3 St Vincents 5…" at bounding box center [670, 314] width 372 height 107
click at [625, 348] on div "Moving file jMomMthAbUCn17gNbHFaML-2022-11-19T00:53:52.202Z-SH L3 St Vincents 5…" at bounding box center [670, 314] width 372 height 107
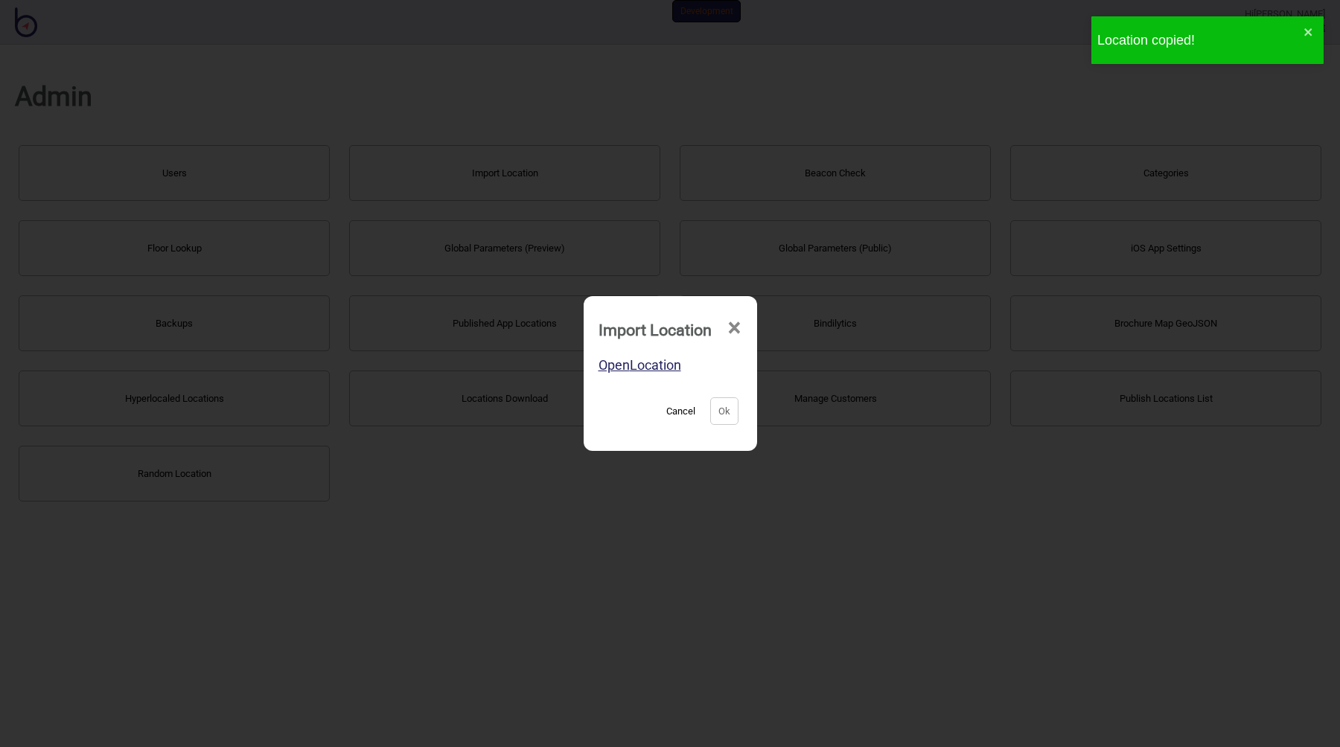
click at [604, 368] on link "Open Location" at bounding box center [639, 365] width 83 height 16
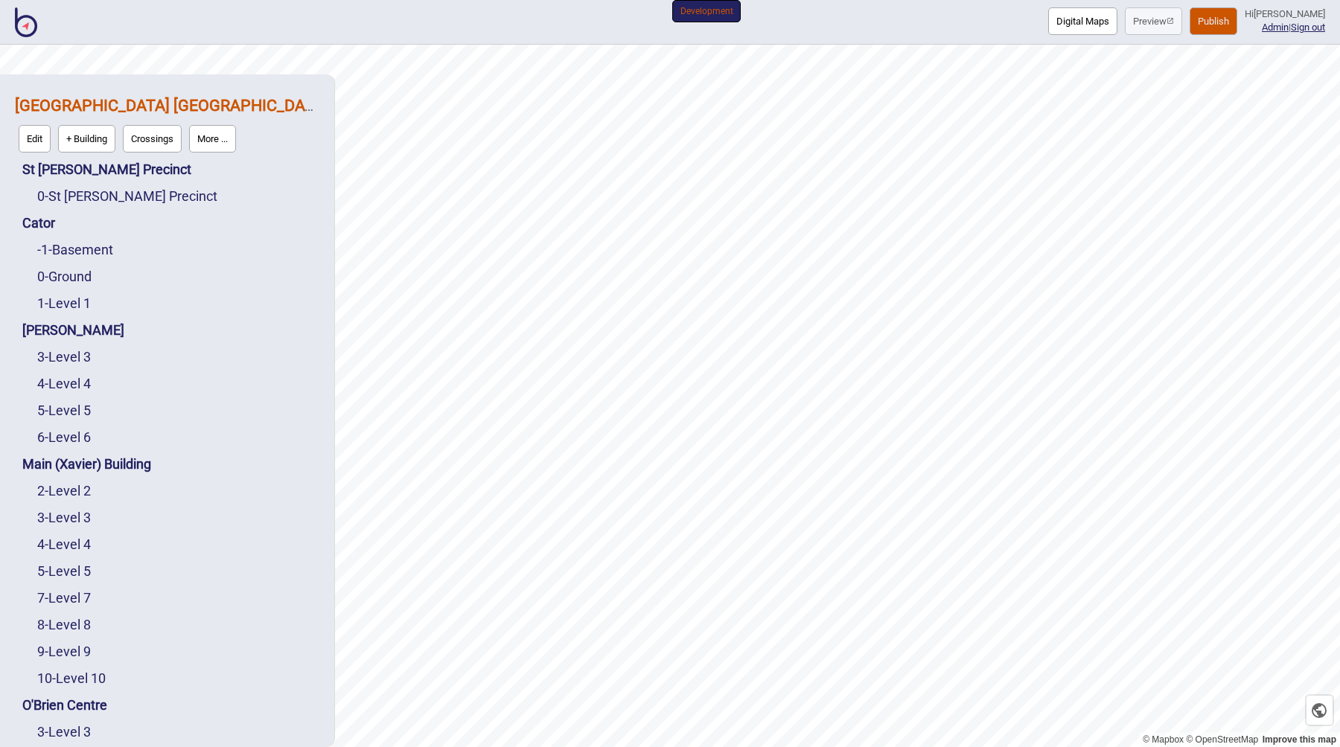
click at [1233, 15] on div "Location copied!" at bounding box center [1207, 45] width 238 height 65
click at [1224, 22] on button "Publish" at bounding box center [1213, 21] width 48 height 28
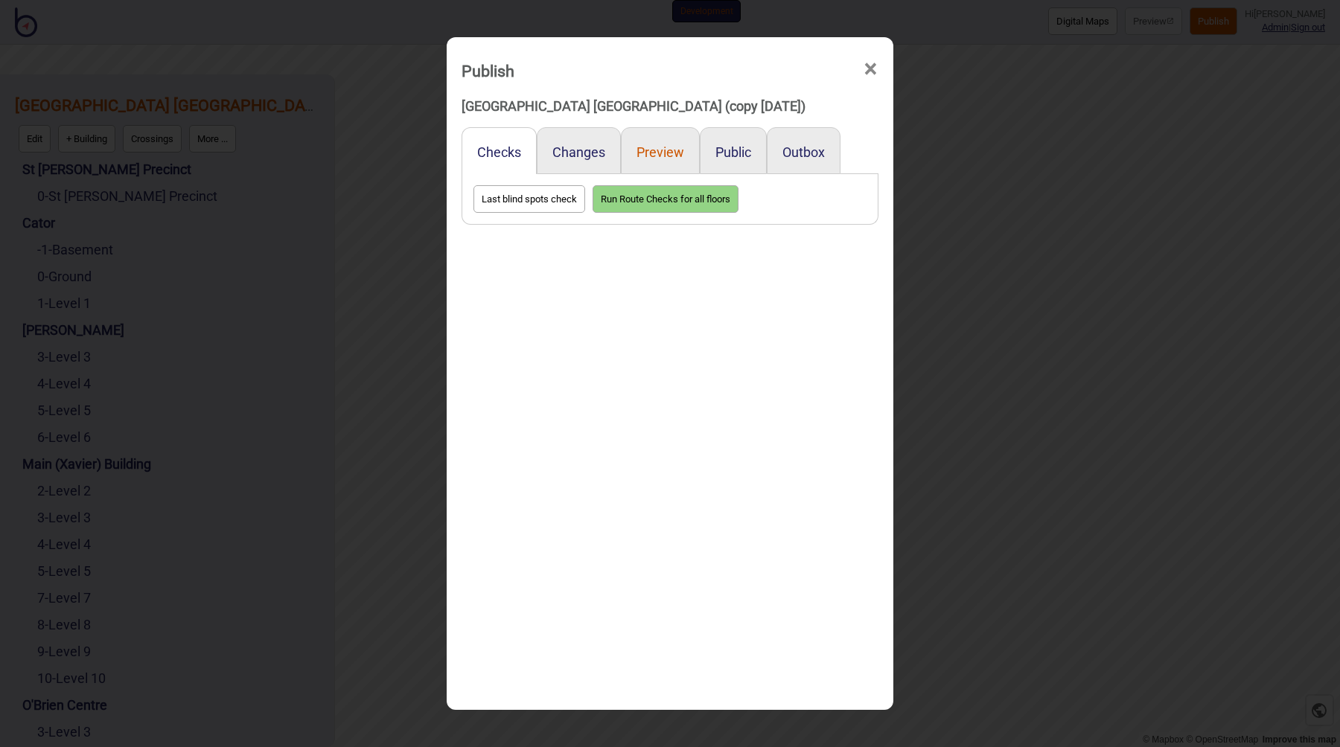
click at [655, 155] on button "Preview" at bounding box center [660, 152] width 48 height 16
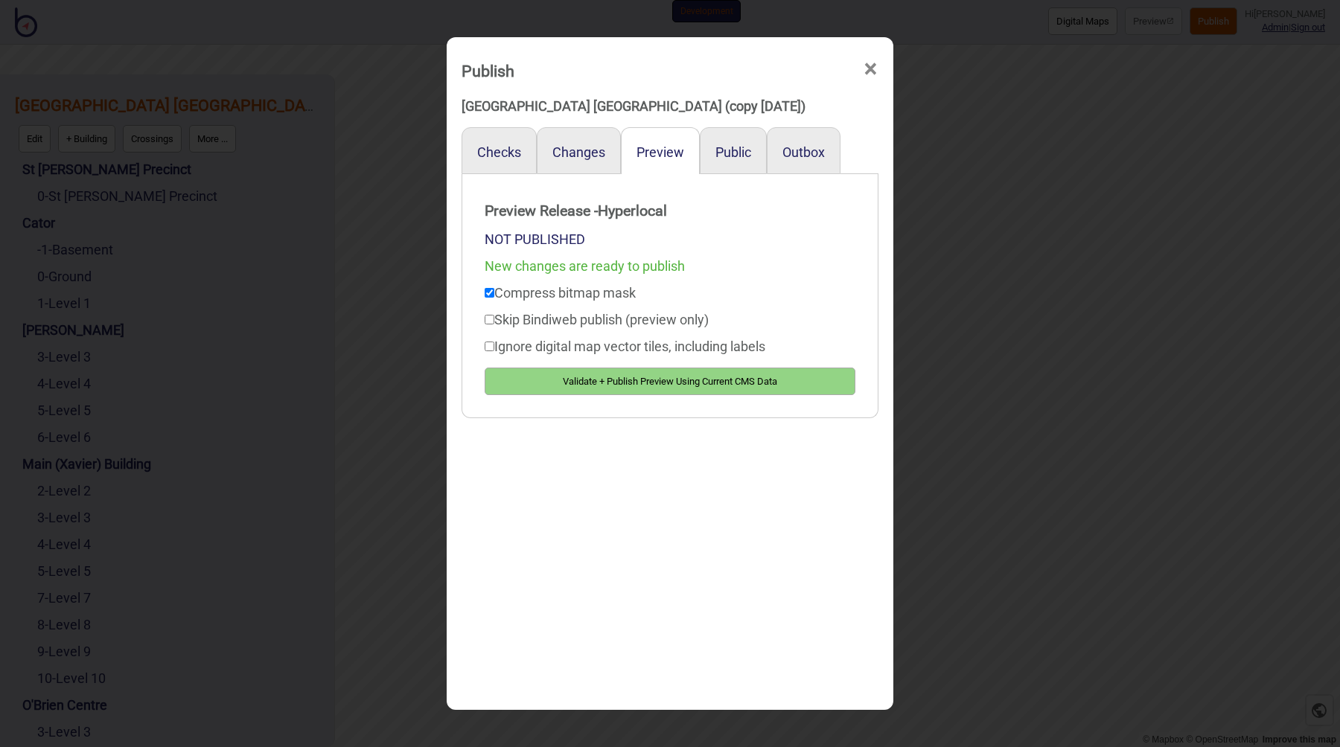
click at [624, 391] on button "Validate + Publish Preview Using Current CMS Data" at bounding box center [670, 382] width 371 height 28
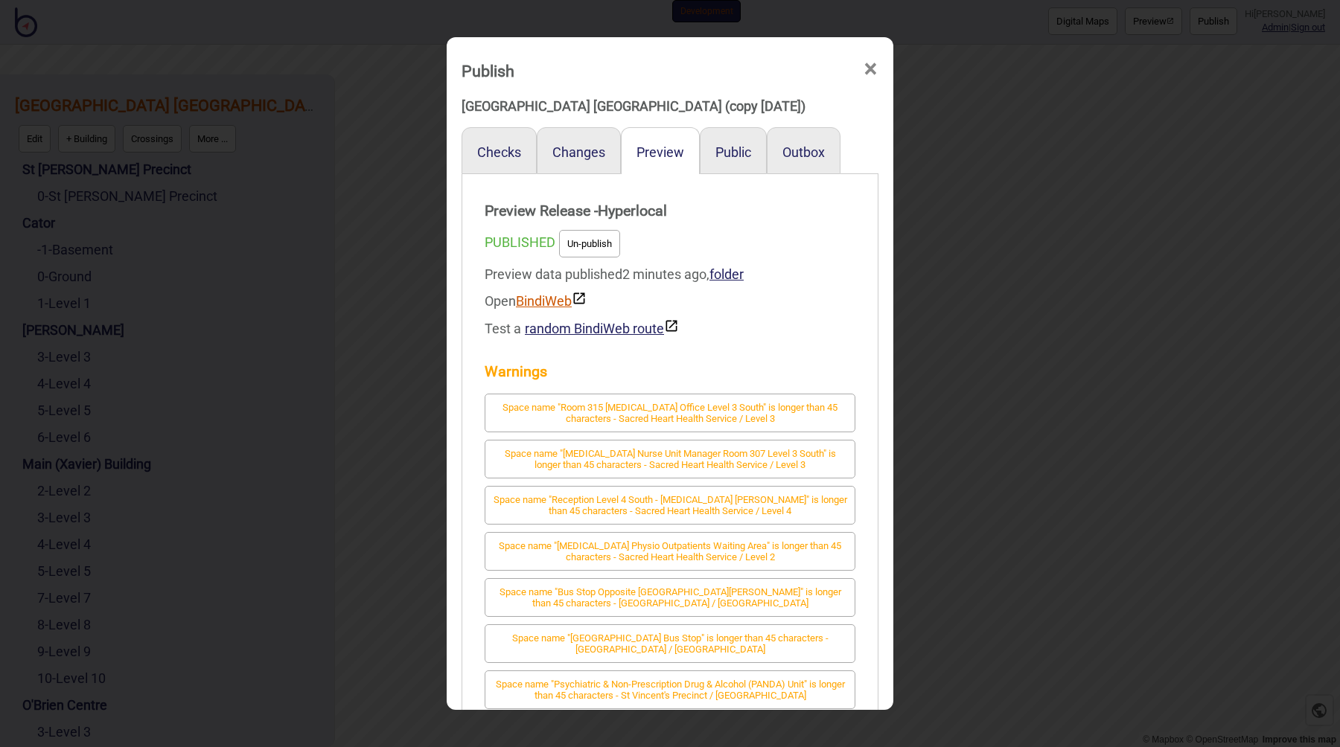
click at [562, 306] on link "BindiWeb" at bounding box center [551, 301] width 71 height 16
click at [965, 357] on div "Publish × St Vincent's Public Hospital Sydney (copy 2025 sept) Checks Changes P…" at bounding box center [670, 373] width 1340 height 747
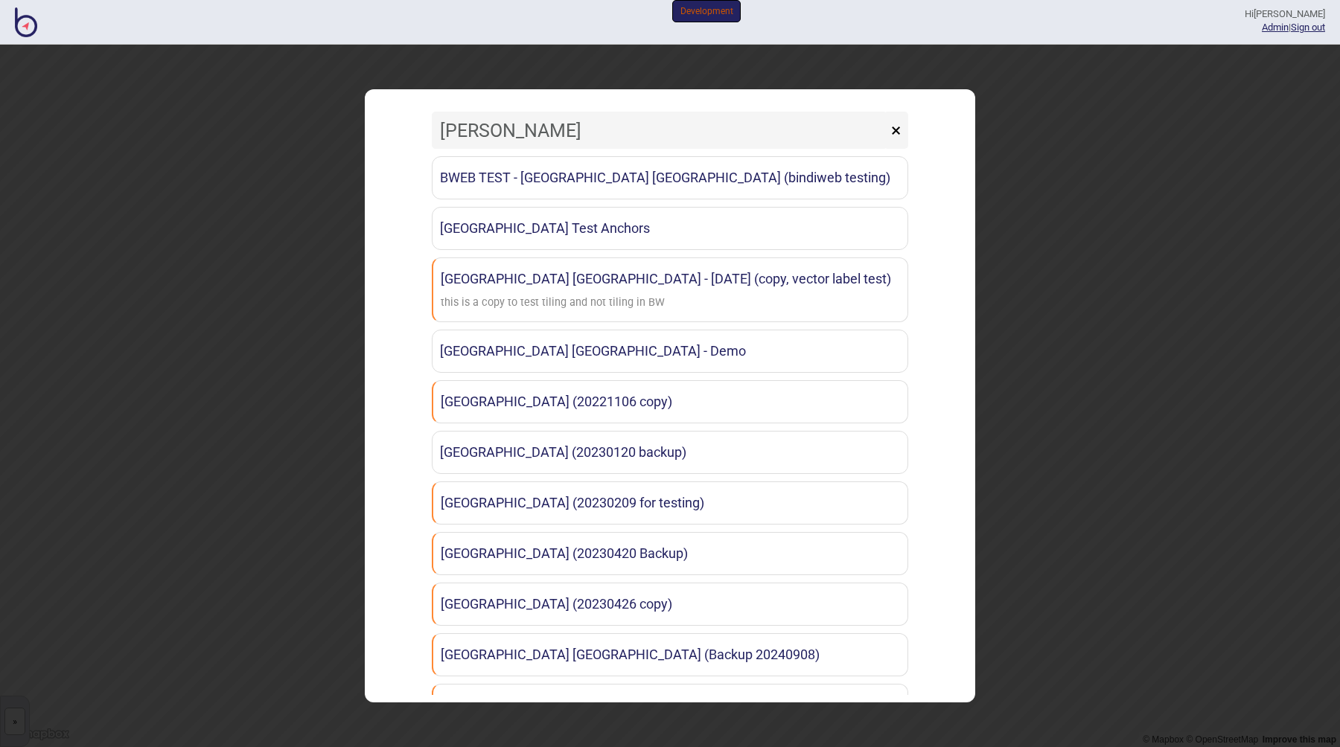
type input "vince"
